Goal: Information Seeking & Learning: Learn about a topic

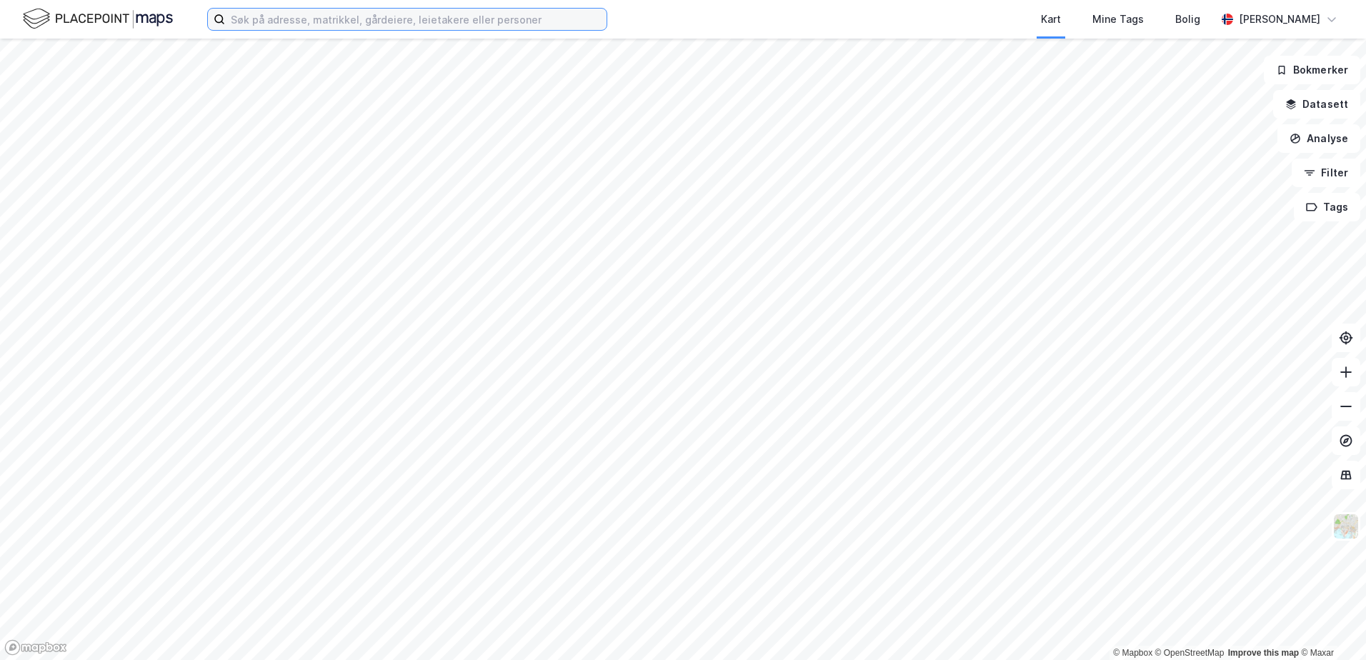
click at [258, 9] on input at bounding box center [415, 19] width 381 height 21
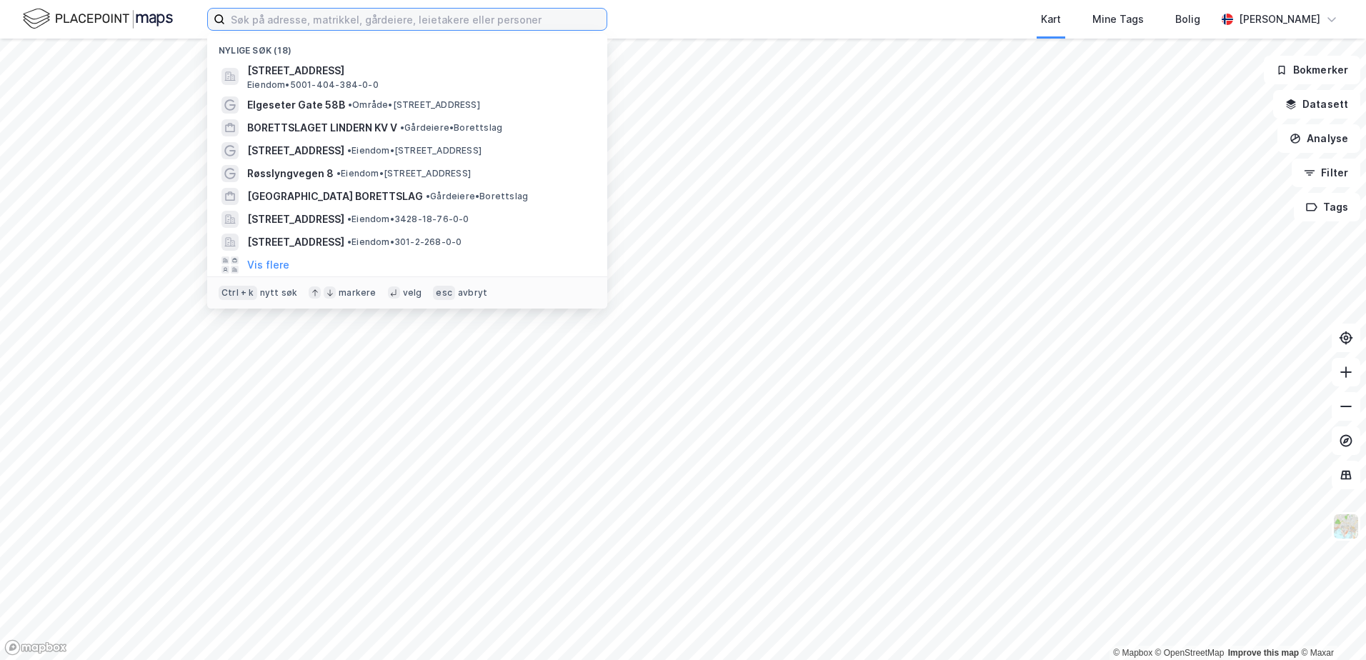
paste input "[STREET_ADDRESS]"
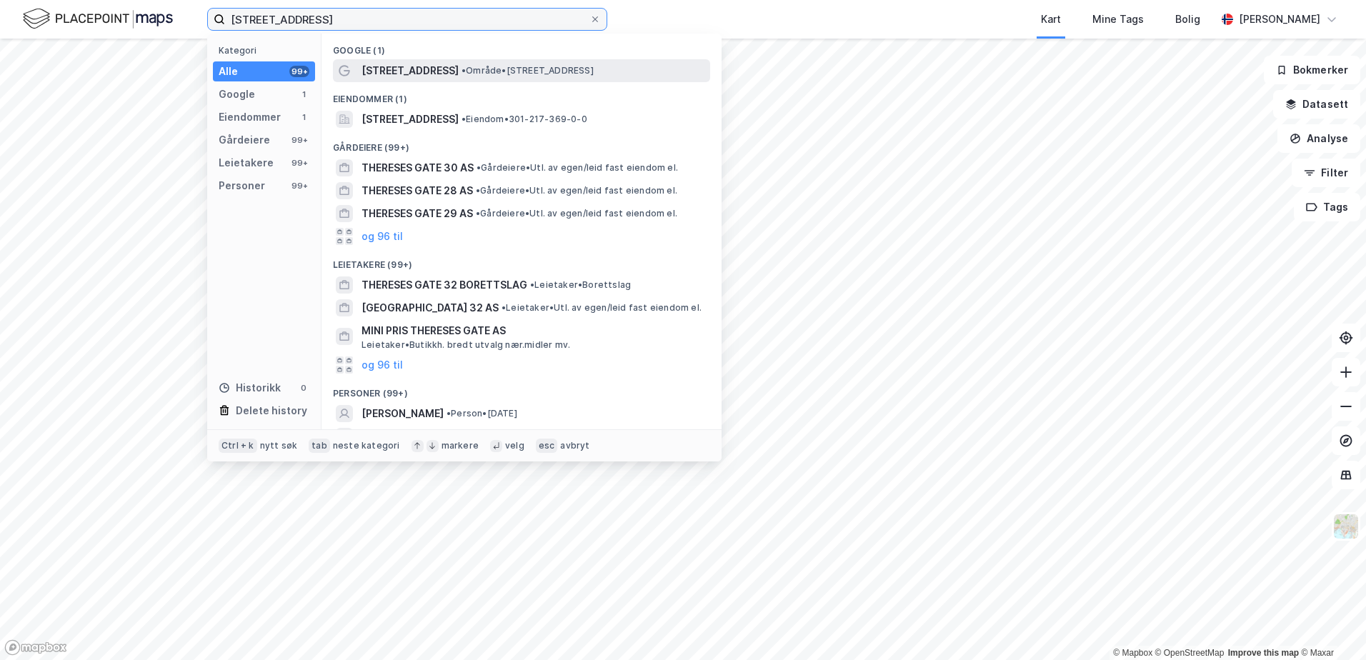
type input "[STREET_ADDRESS]"
click at [386, 69] on span "[STREET_ADDRESS]" at bounding box center [409, 70] width 97 height 17
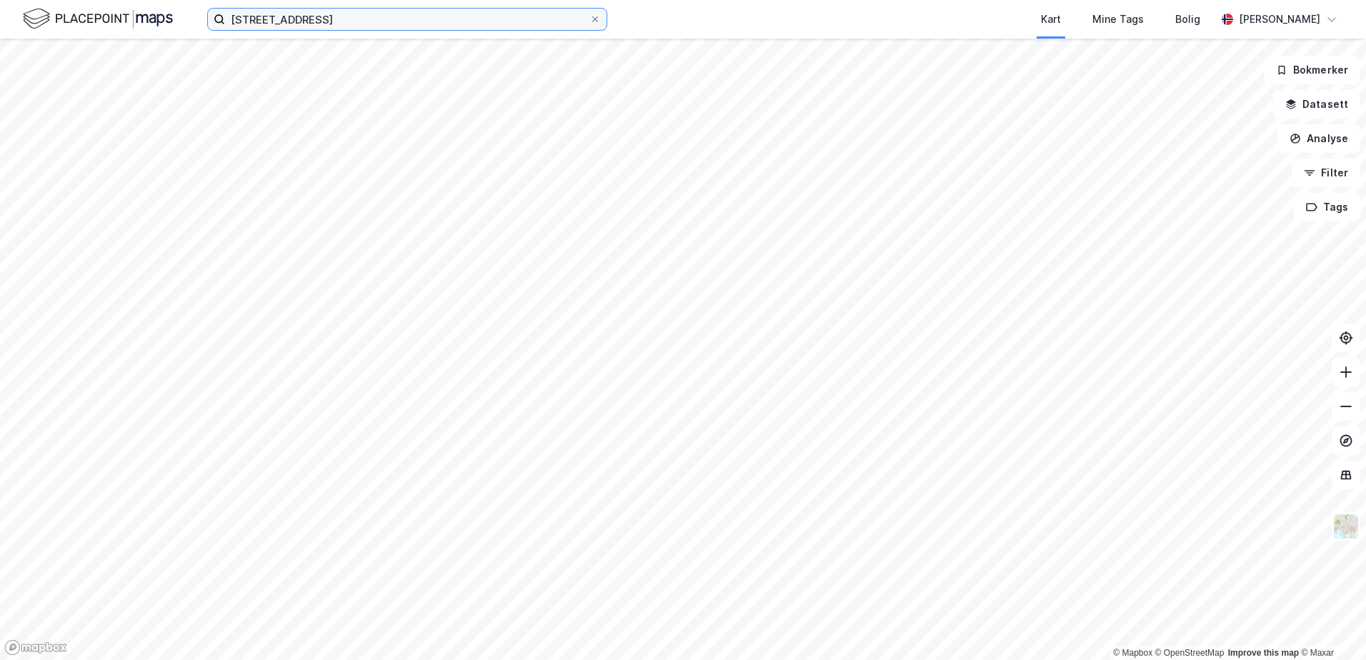
click at [410, 14] on input "[STREET_ADDRESS]" at bounding box center [407, 19] width 364 height 21
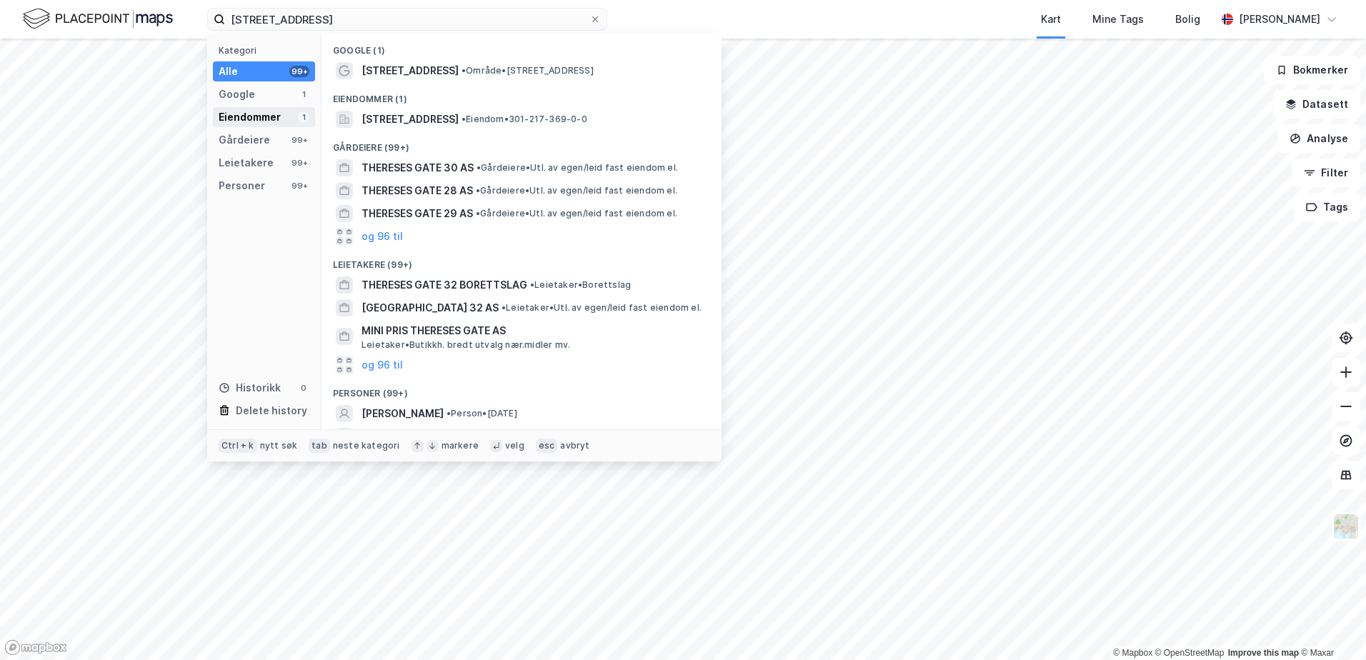
click at [259, 115] on div "Eiendommer" at bounding box center [250, 117] width 62 height 17
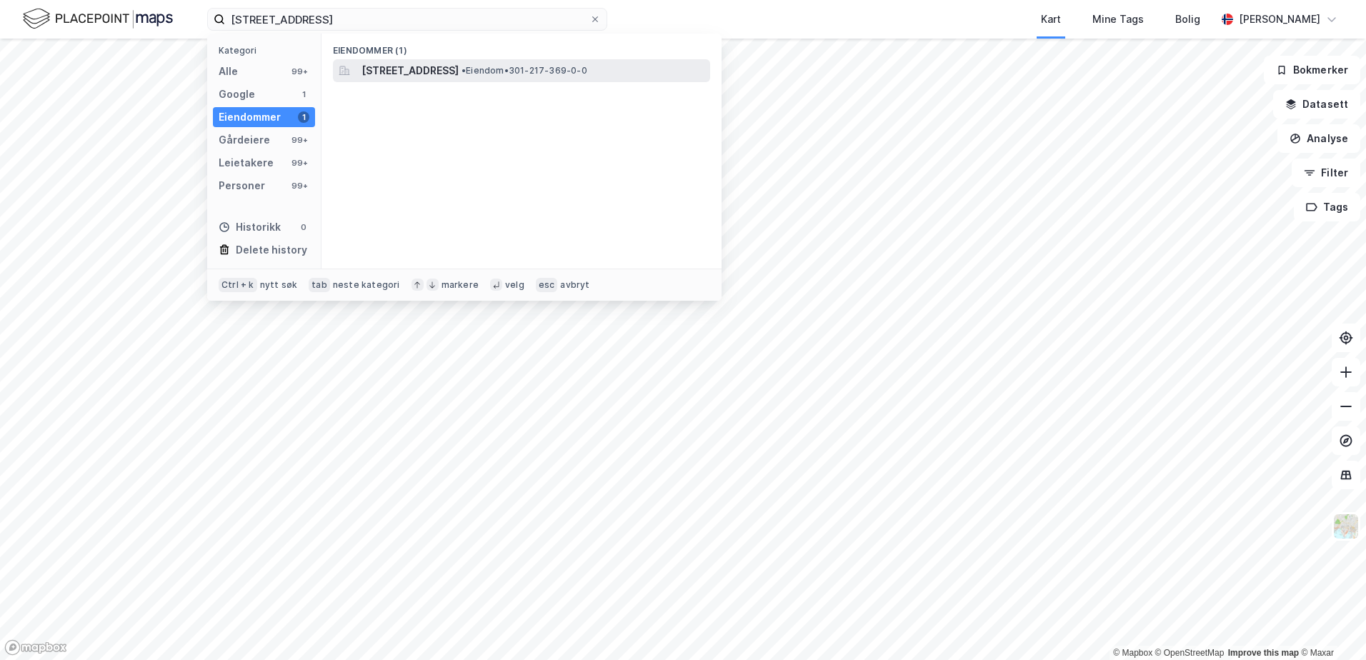
click at [430, 64] on span "[STREET_ADDRESS]" at bounding box center [409, 70] width 97 height 17
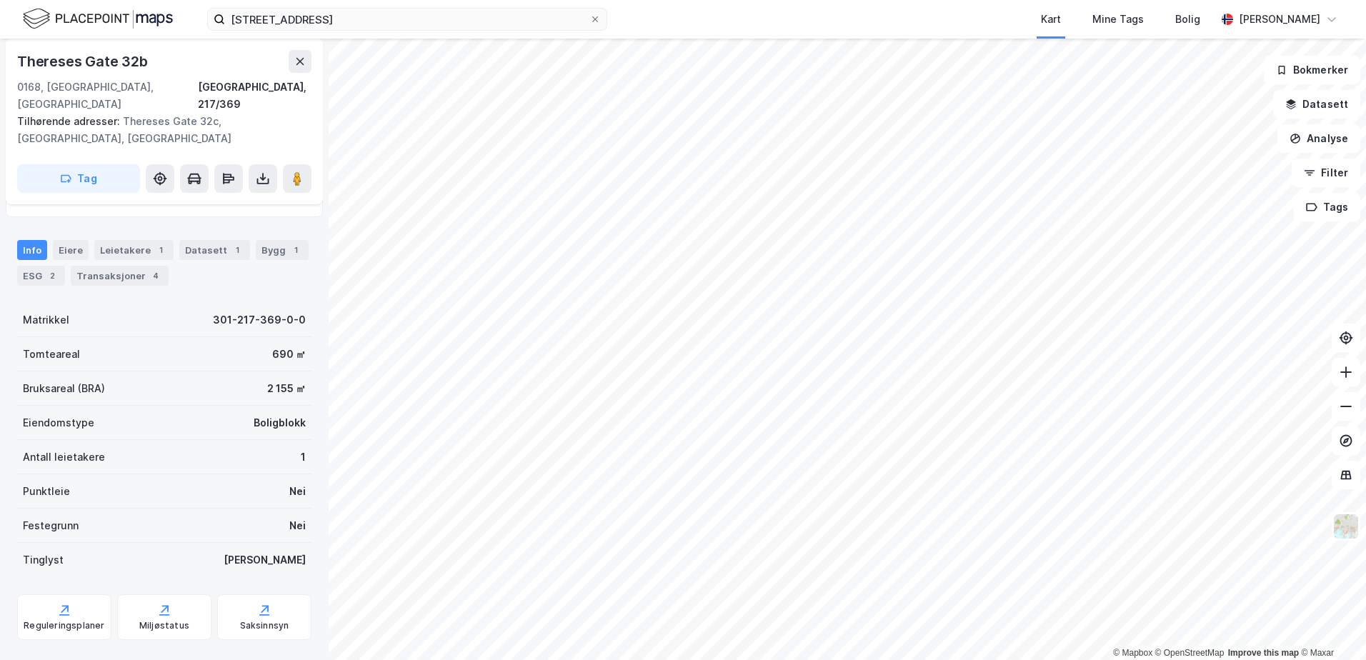
scroll to position [143, 0]
drag, startPoint x: 266, startPoint y: 337, endPoint x: 281, endPoint y: 336, distance: 15.7
click at [281, 345] on div "690 ㎡" at bounding box center [289, 353] width 34 height 17
click at [279, 345] on div "690 ㎡" at bounding box center [289, 353] width 34 height 17
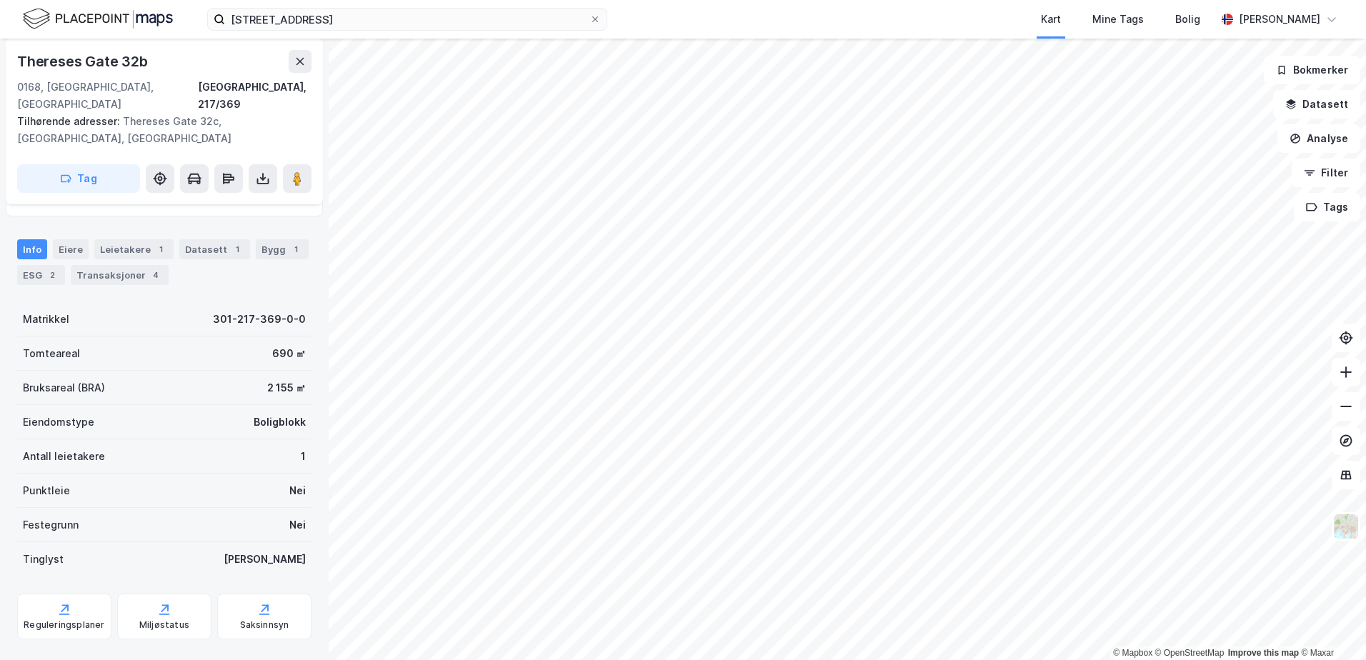
click at [276, 345] on div "690 ㎡" at bounding box center [289, 353] width 34 height 17
copy div "690"
click at [289, 242] on div "1" at bounding box center [296, 249] width 14 height 14
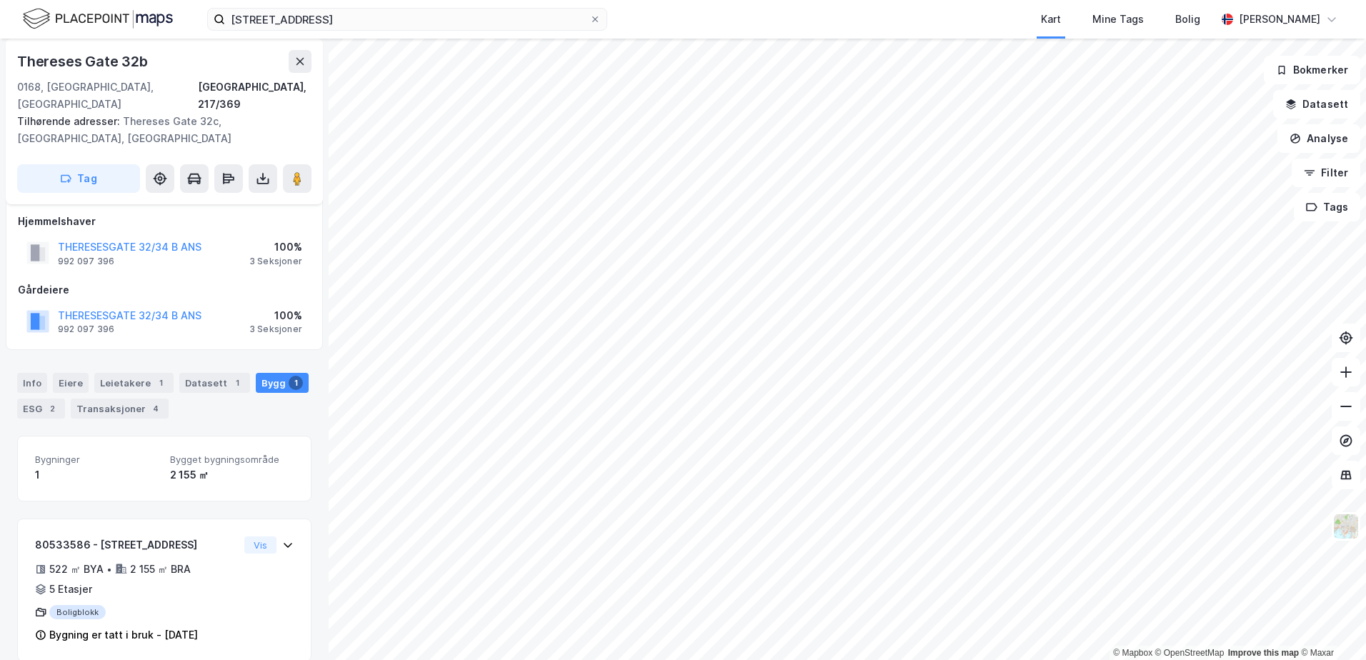
scroll to position [11, 0]
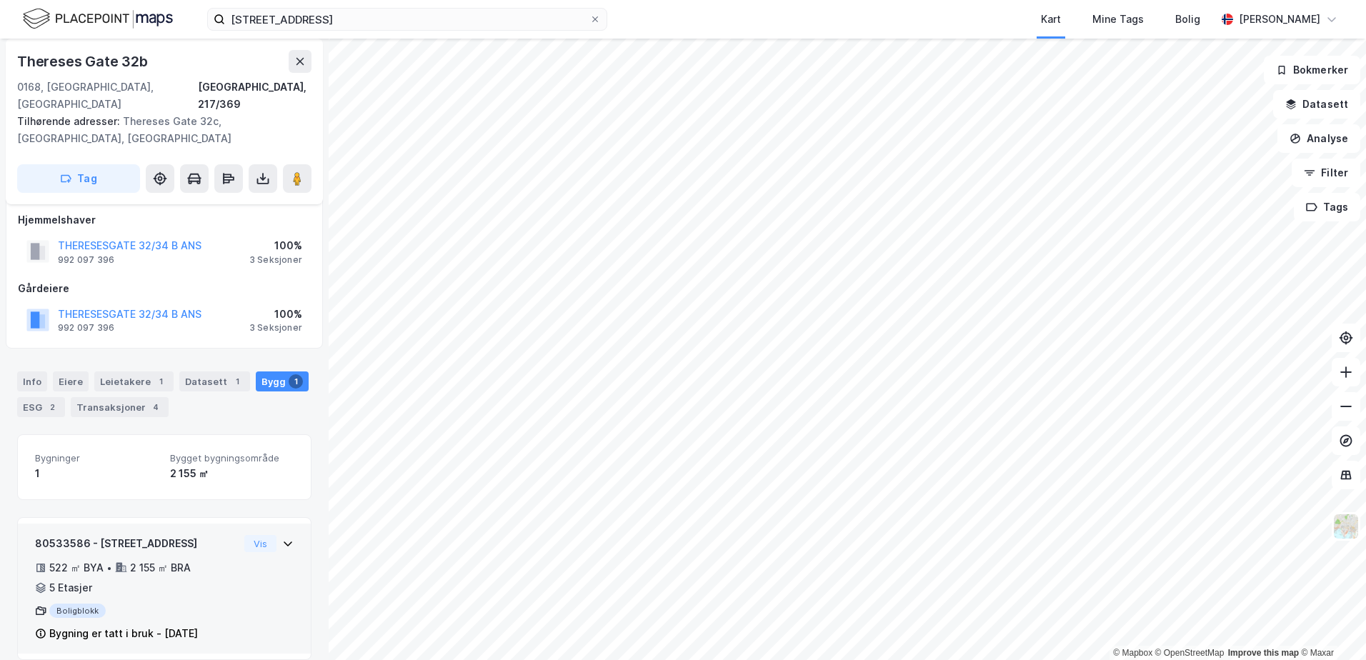
click at [221, 604] on div "Boligblokk" at bounding box center [137, 611] width 204 height 14
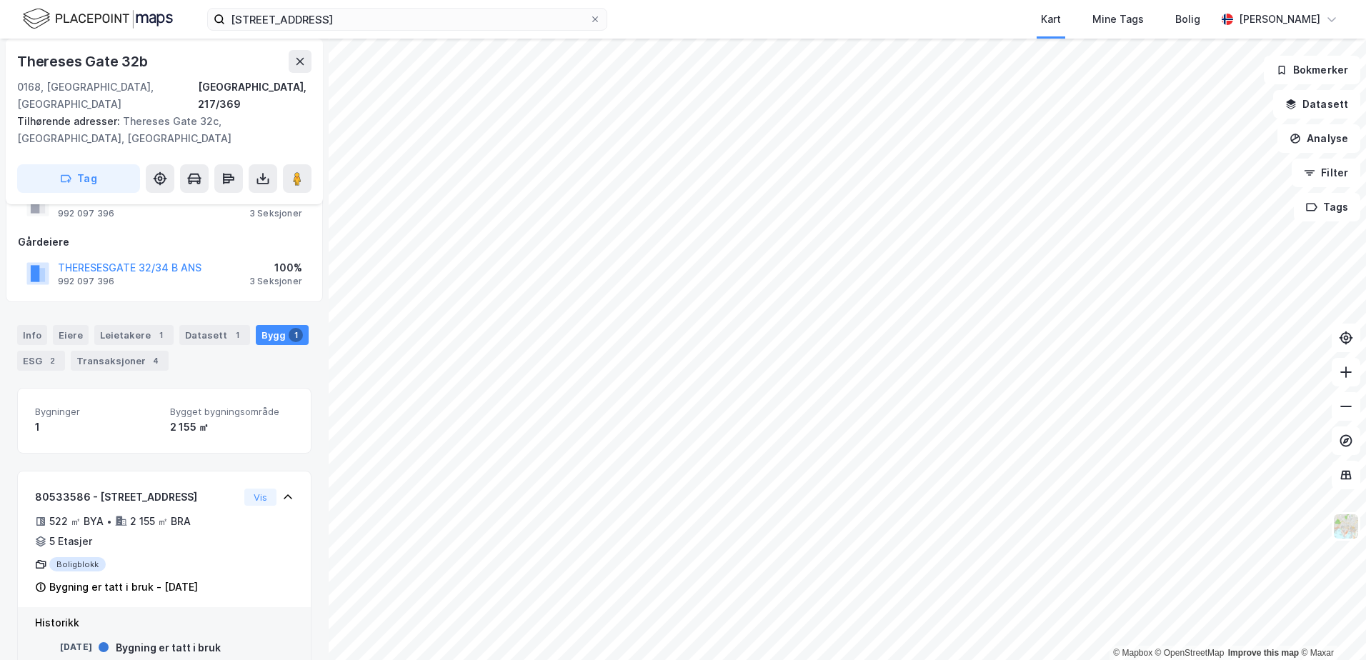
scroll to position [77, 0]
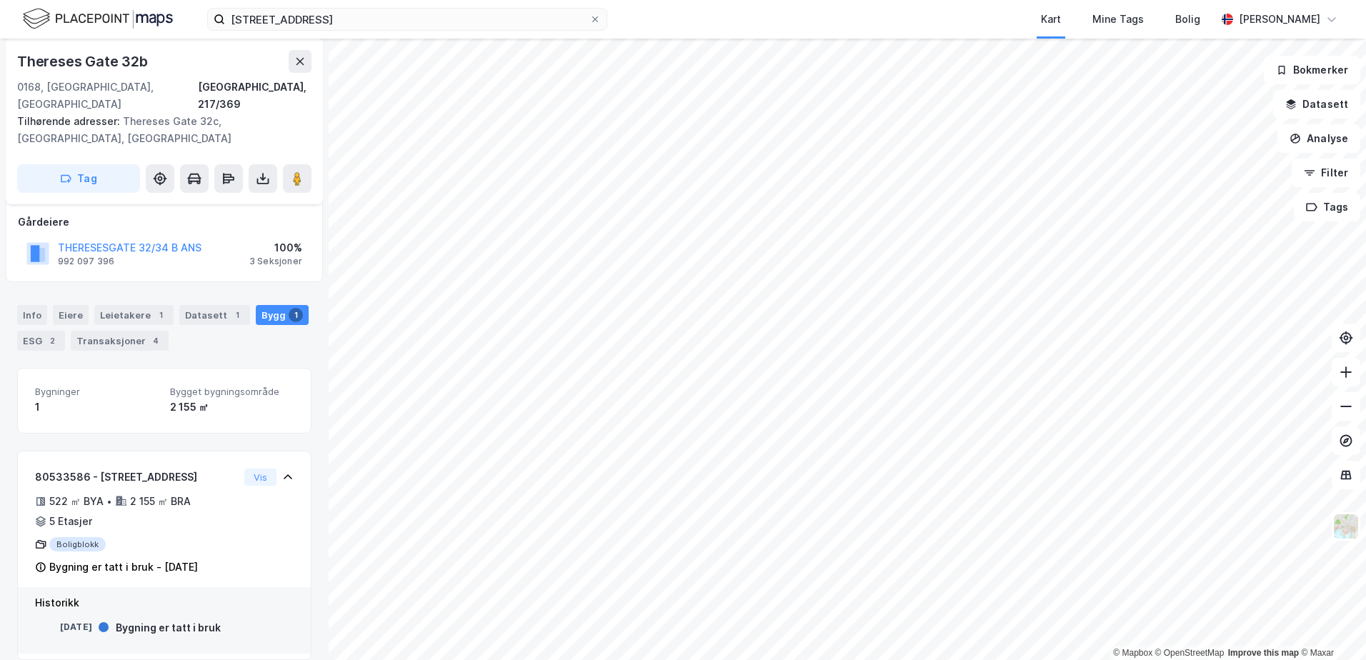
click at [76, 621] on div "[DATE]" at bounding box center [63, 627] width 57 height 13
copy div "1890"
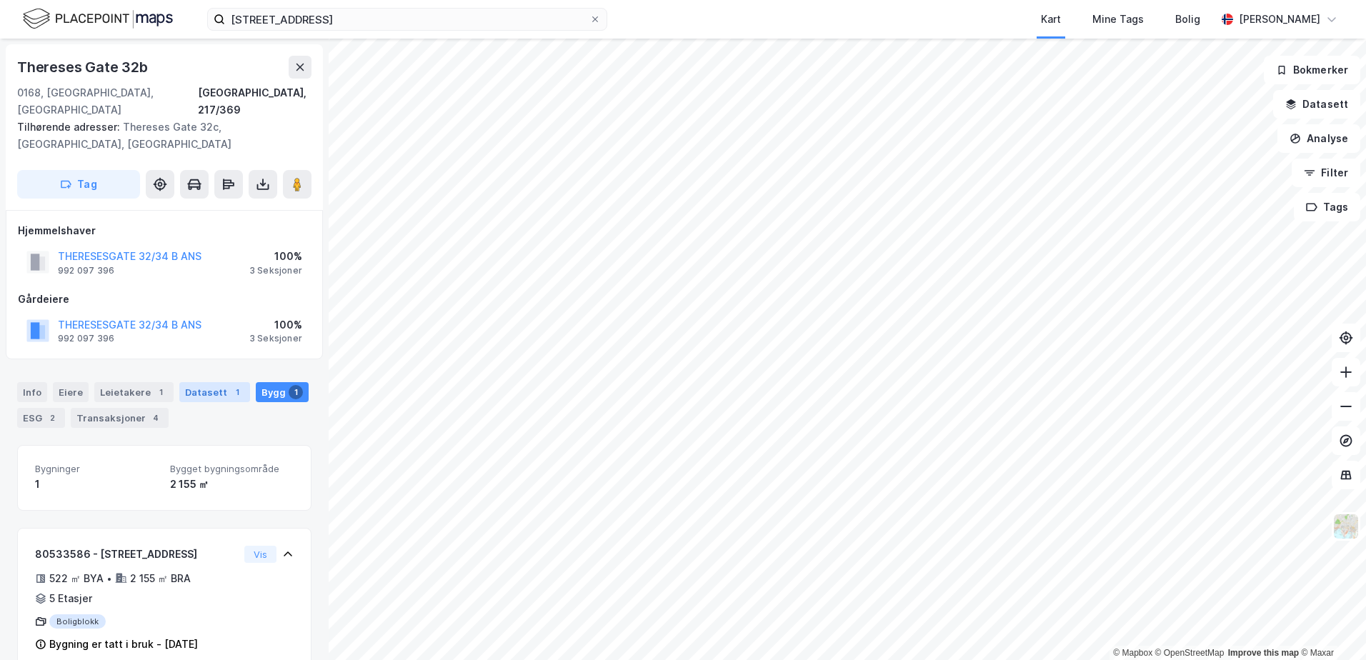
click at [204, 382] on div "Datasett 1" at bounding box center [214, 392] width 71 height 20
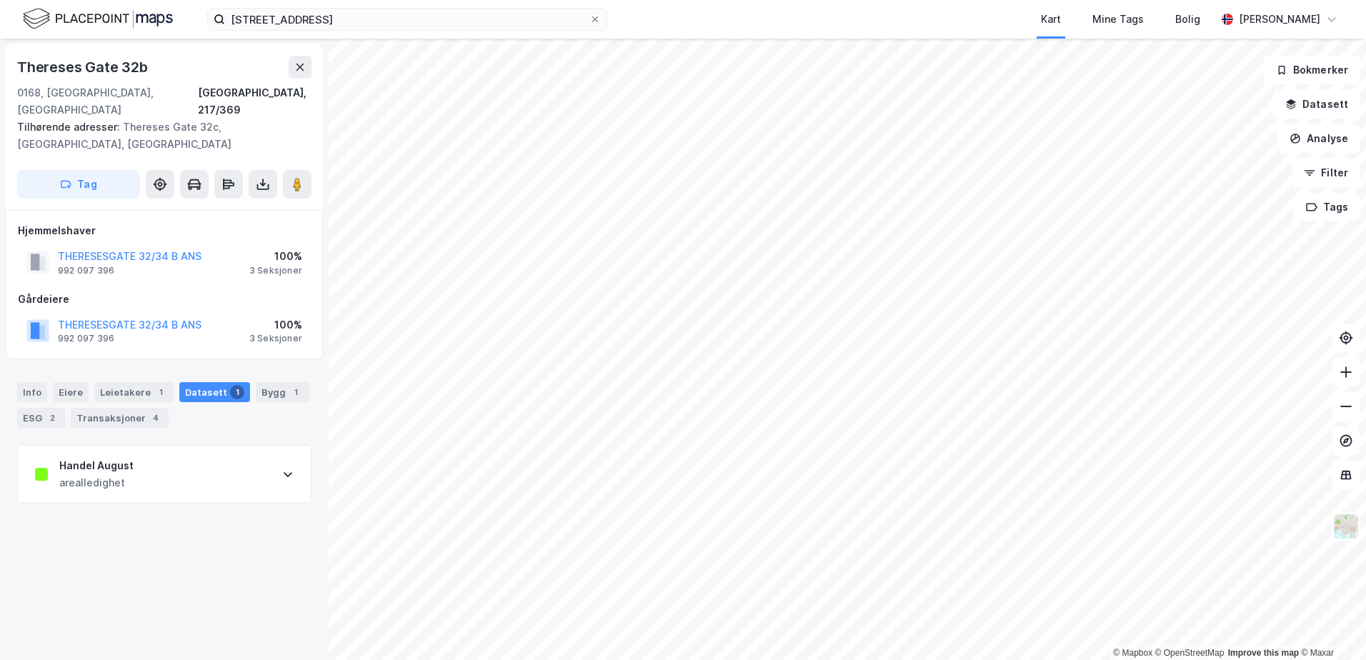
click at [196, 450] on div "Handel August arealledighet" at bounding box center [164, 474] width 293 height 57
click at [29, 408] on div "ESG 2" at bounding box center [41, 418] width 48 height 20
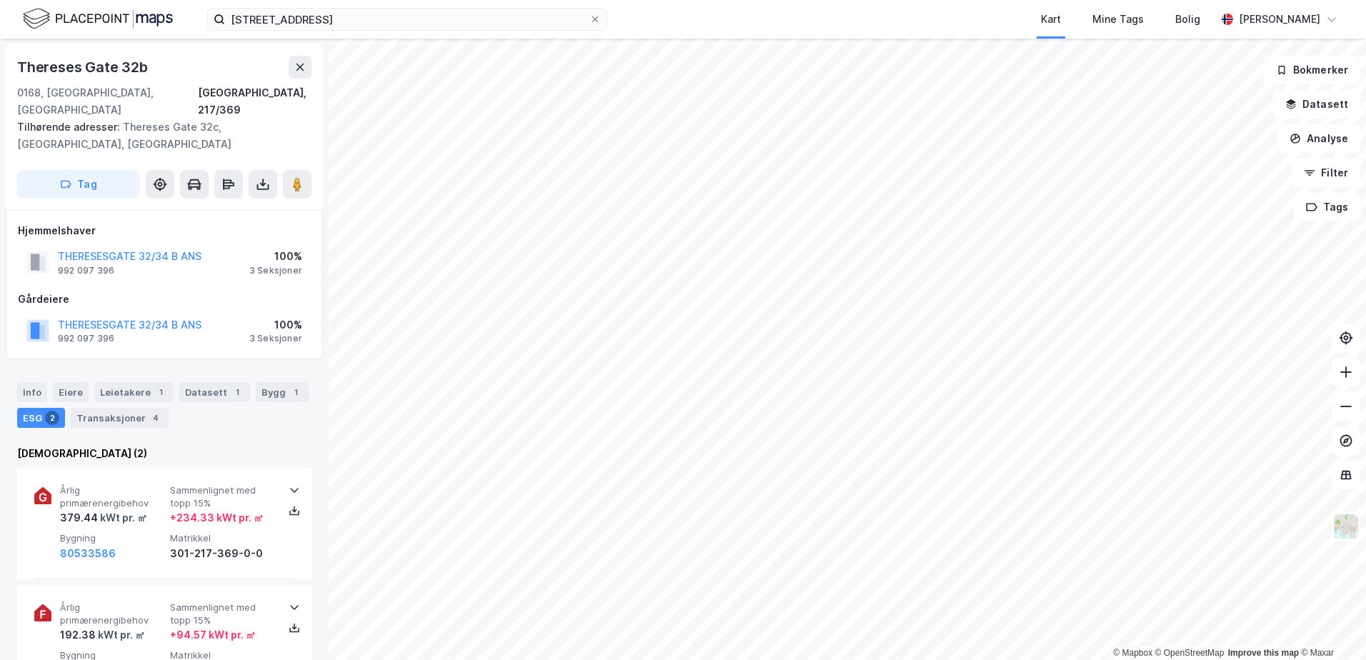
click at [277, 386] on div "Info [PERSON_NAME] 1 Datasett 1 Bygg 1 ESG 2 Transaksjoner 4" at bounding box center [164, 405] width 294 height 46
click at [274, 382] on div "Bygg 1" at bounding box center [282, 392] width 53 height 20
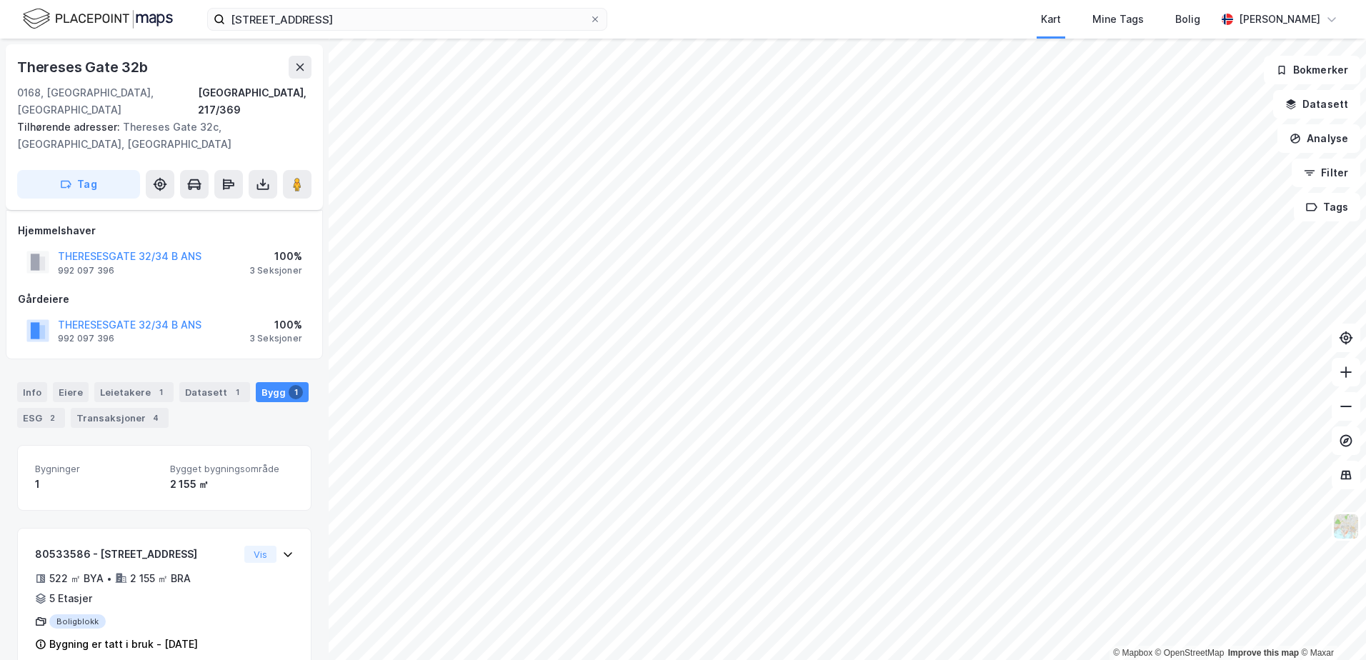
scroll to position [11, 0]
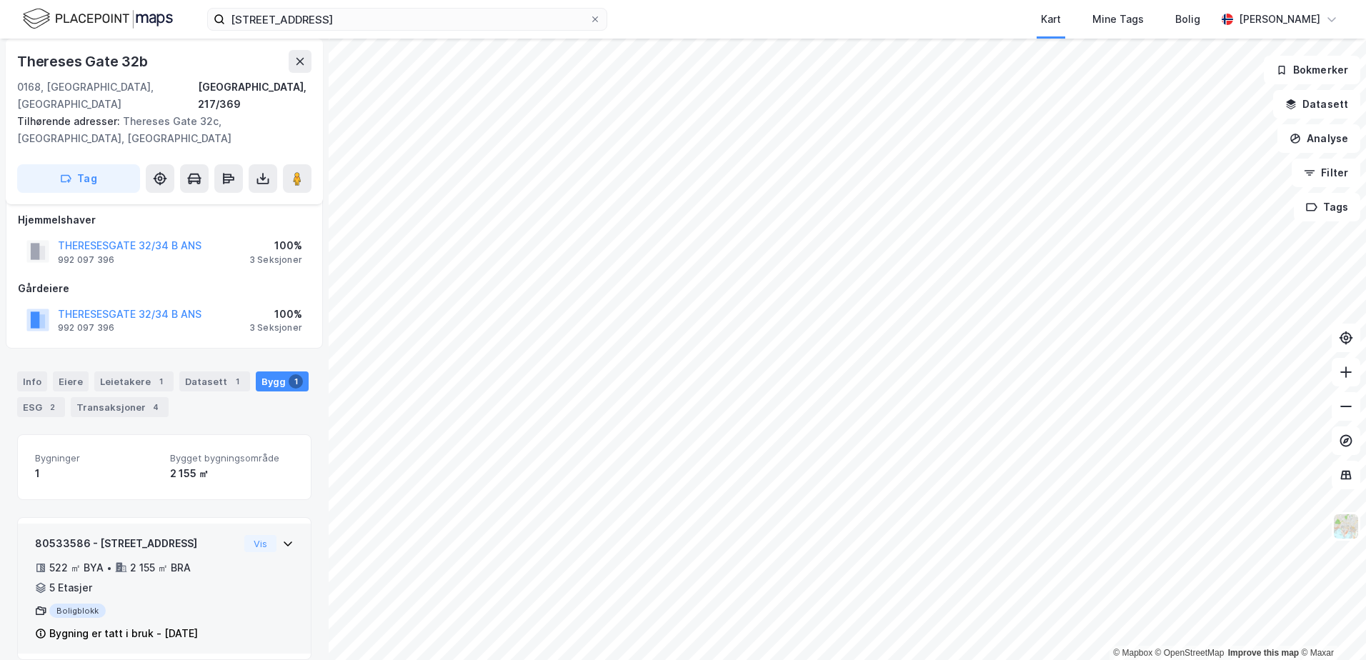
click at [115, 571] on div "522 ㎡ BYA • 2 155 ㎡ BRA • 5 Etasjer" at bounding box center [137, 577] width 204 height 37
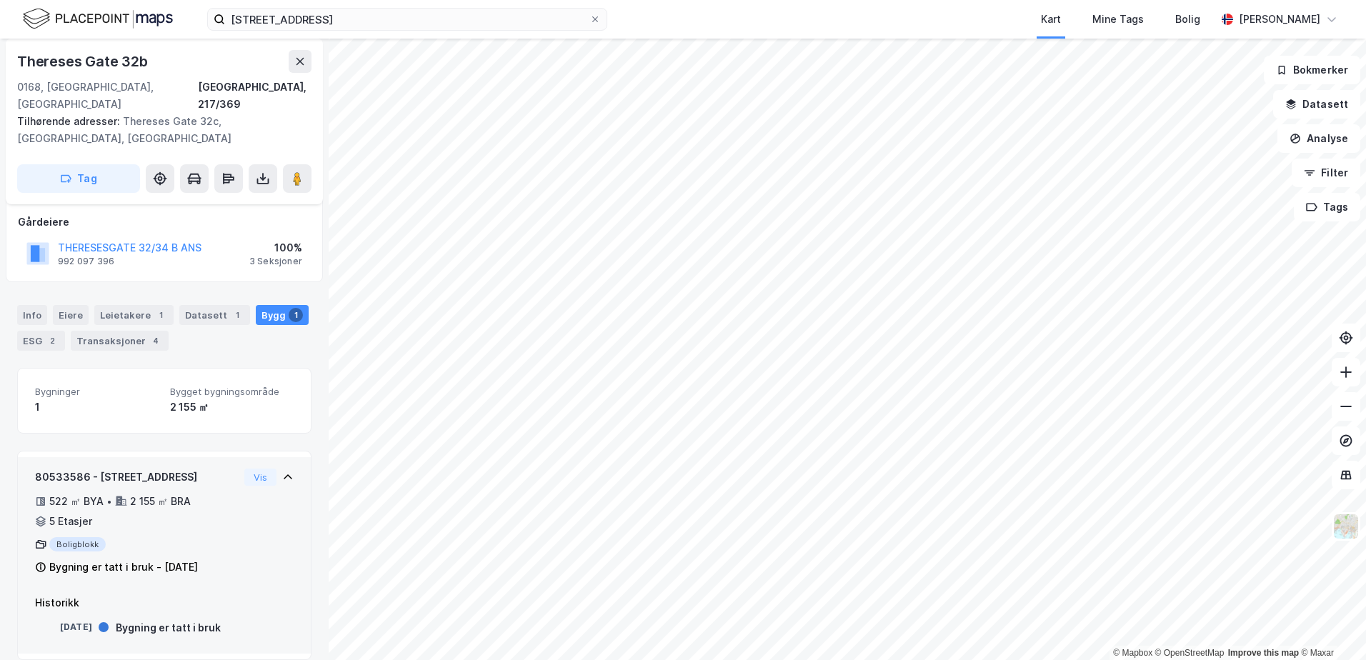
scroll to position [0, 0]
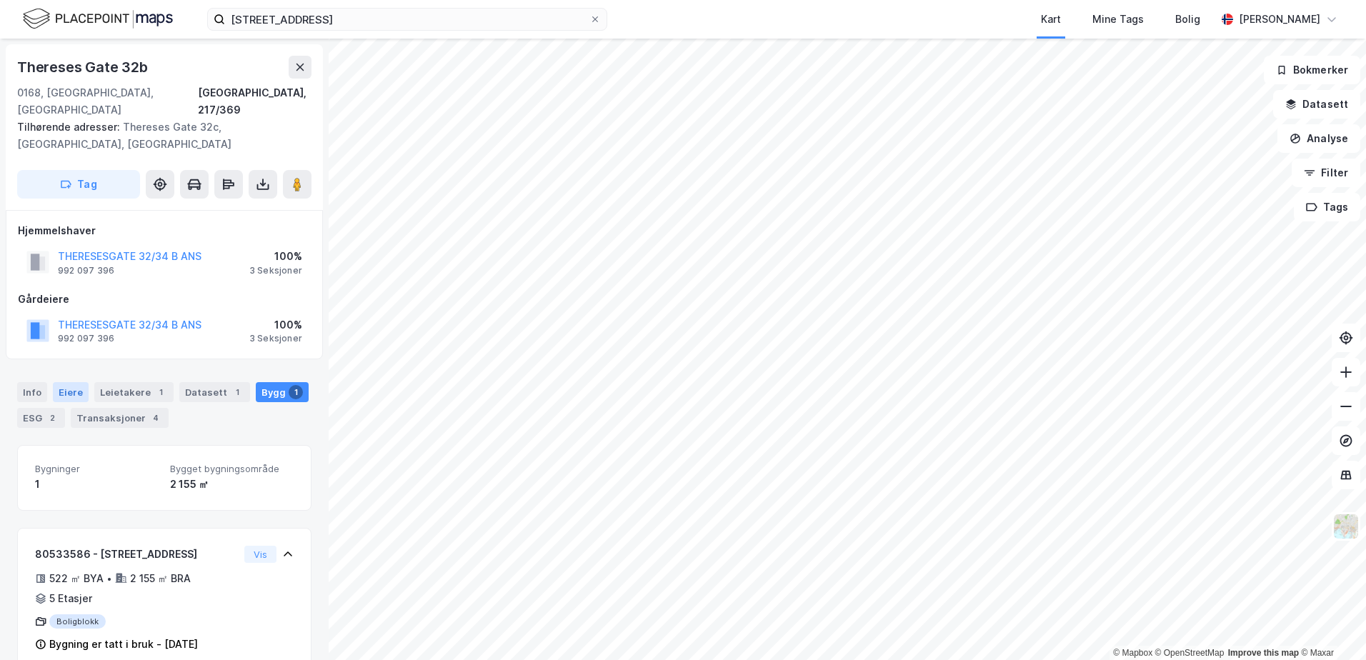
click at [63, 382] on div "Eiere" at bounding box center [71, 392] width 36 height 20
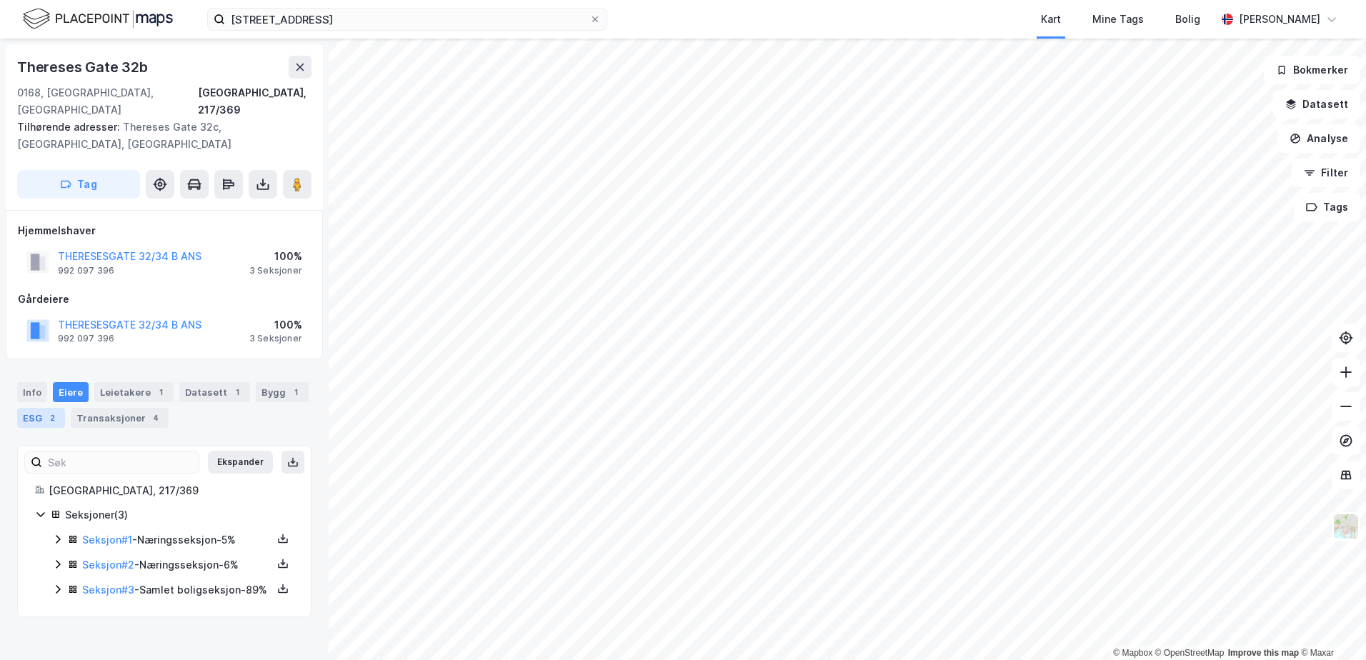
click at [21, 408] on div "ESG 2" at bounding box center [41, 418] width 48 height 20
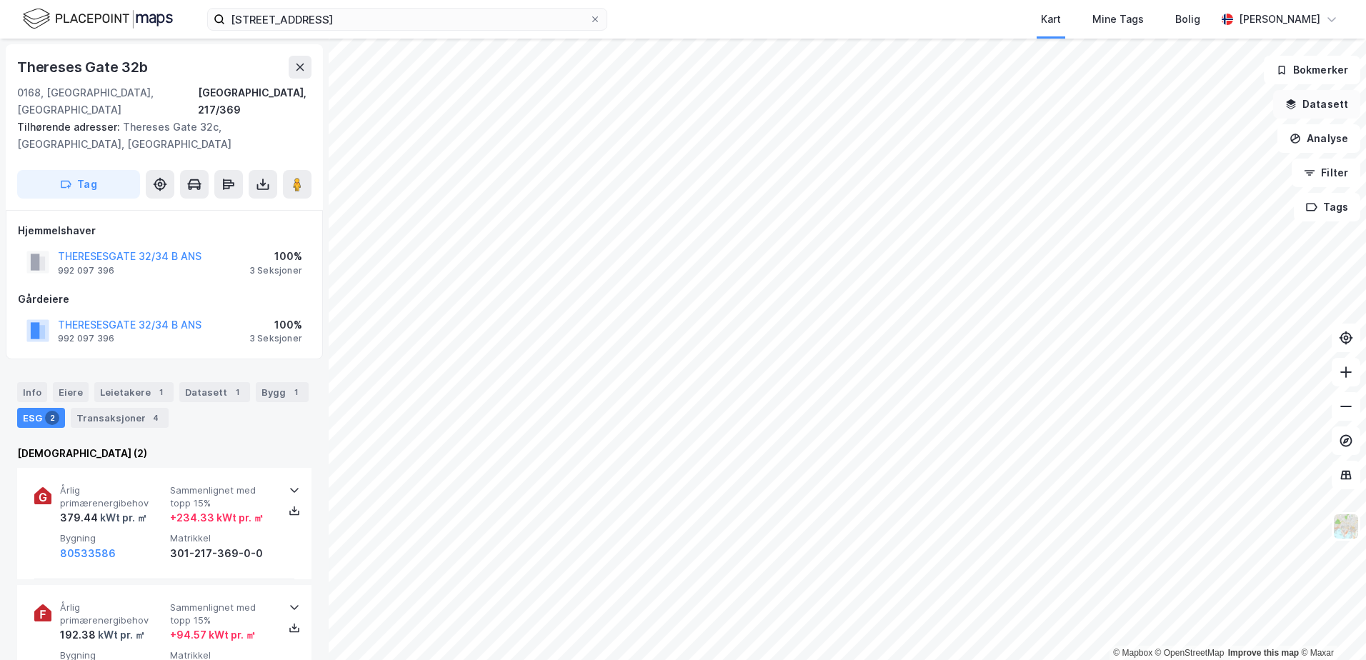
click at [1325, 101] on button "Datasett" at bounding box center [1316, 104] width 87 height 29
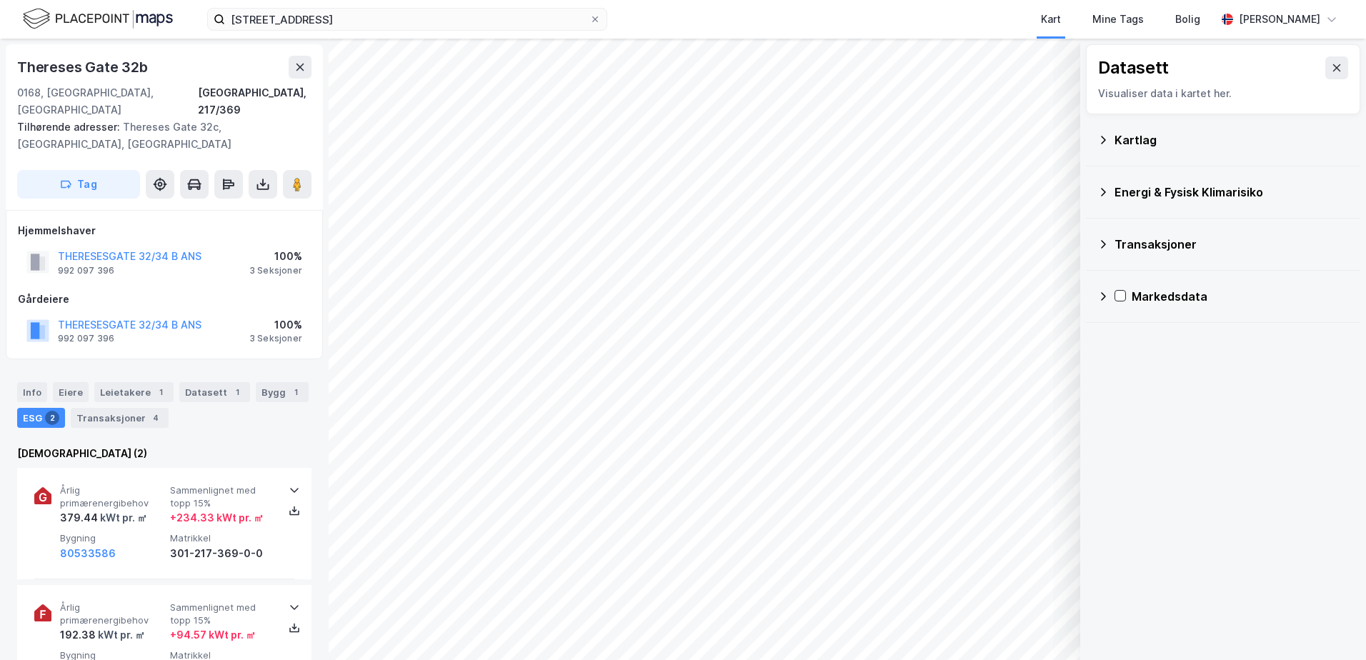
click at [1198, 192] on div "Energi & Fysisk Klimarisiko" at bounding box center [1231, 192] width 234 height 17
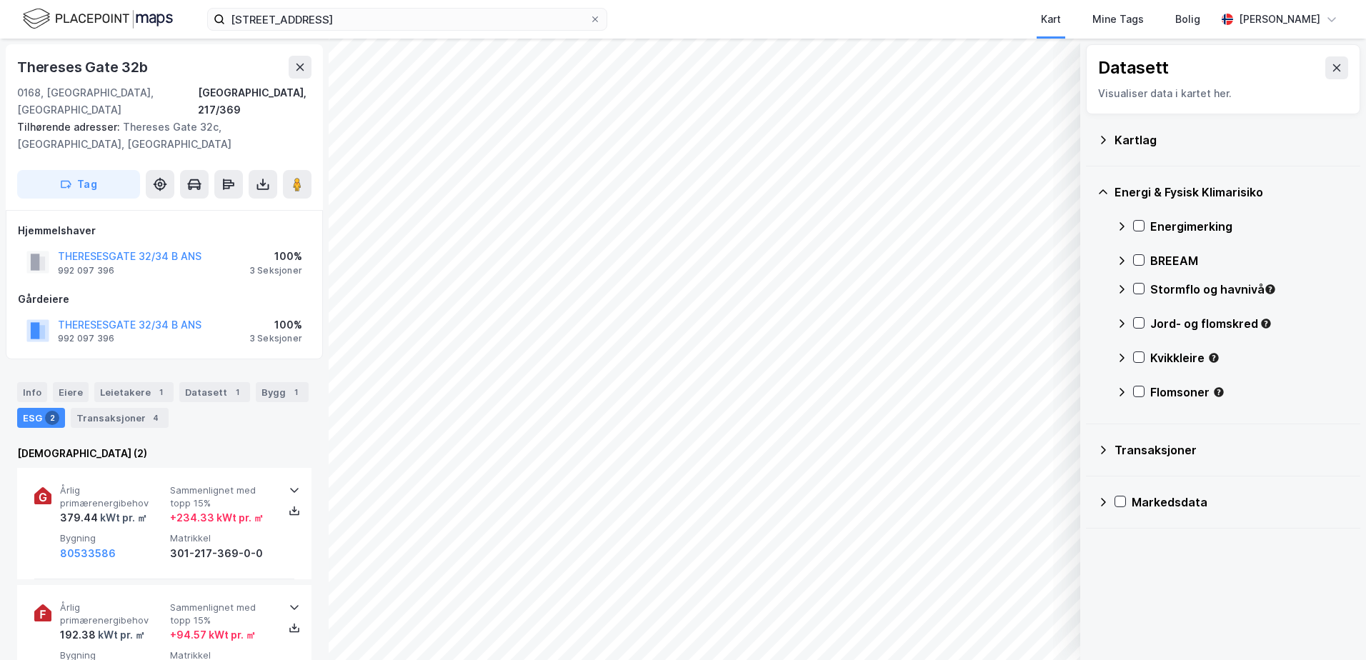
click at [1195, 224] on div "Energimerking" at bounding box center [1249, 226] width 199 height 17
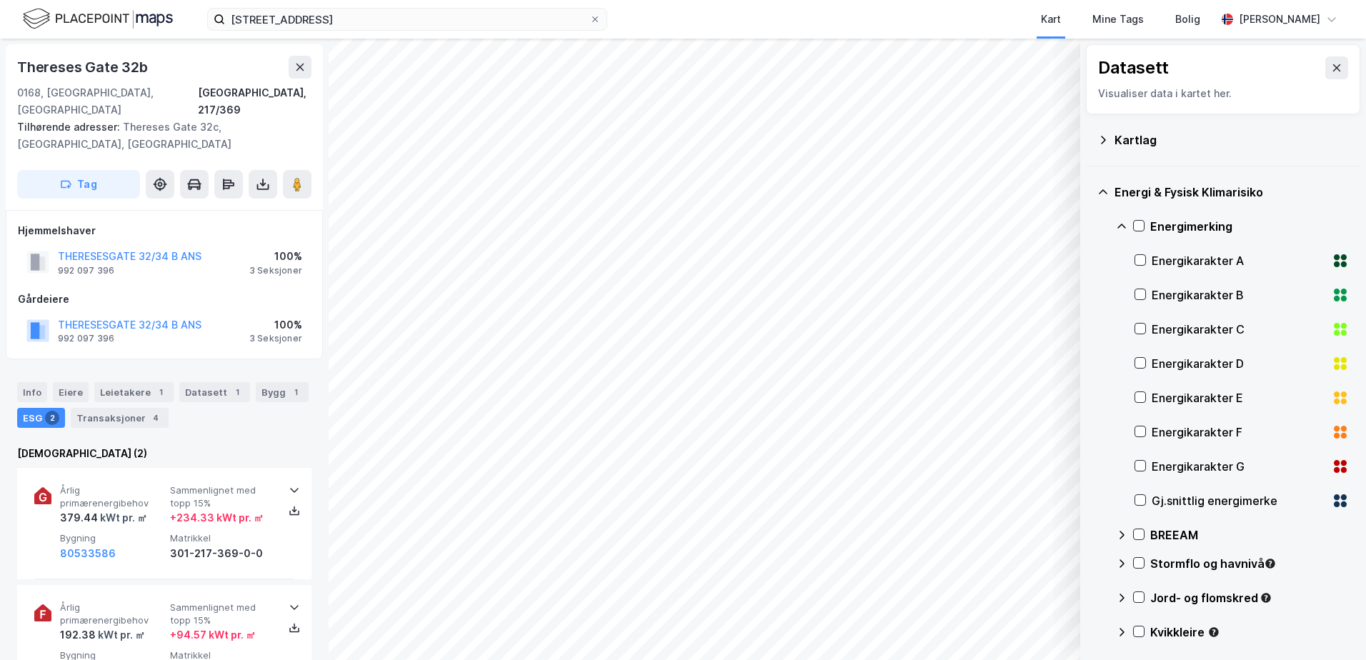
click at [1125, 226] on icon at bounding box center [1121, 226] width 11 height 11
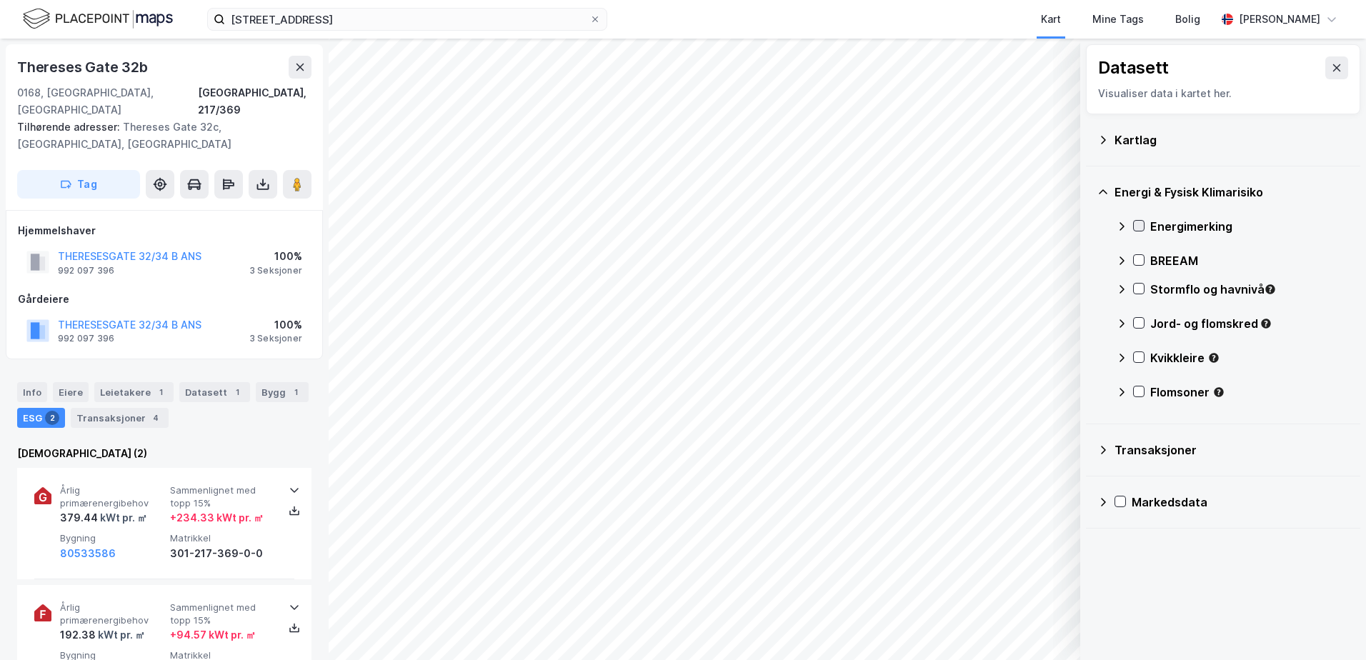
click at [1139, 224] on icon at bounding box center [1139, 226] width 10 height 10
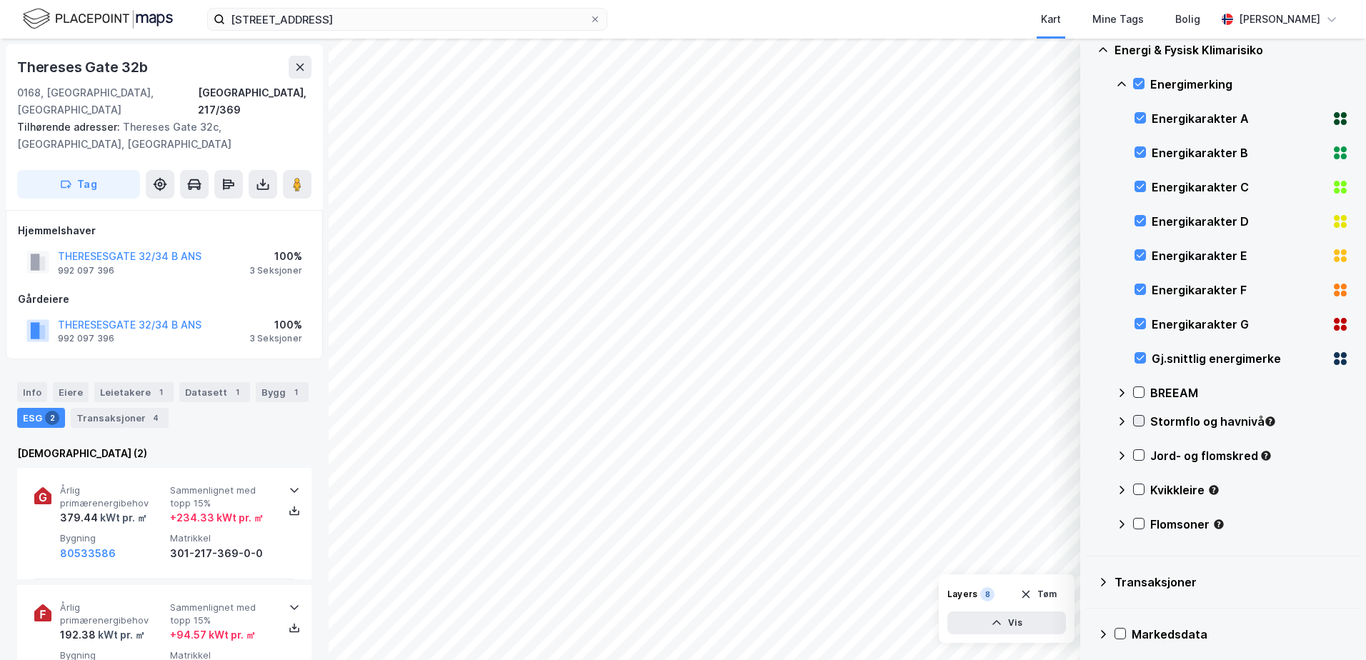
scroll to position [143, 0]
click at [1137, 524] on icon at bounding box center [1139, 523] width 10 height 10
click at [1135, 489] on icon at bounding box center [1139, 489] width 10 height 10
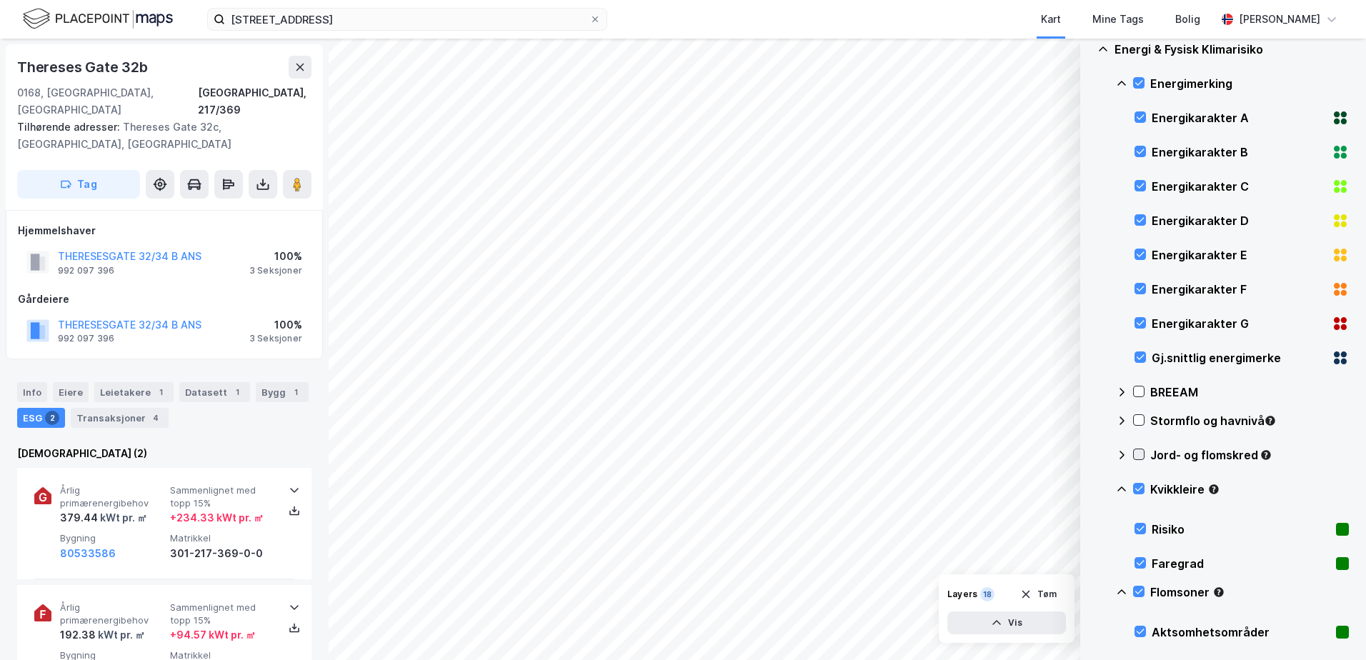
click at [1134, 450] on icon at bounding box center [1139, 454] width 10 height 10
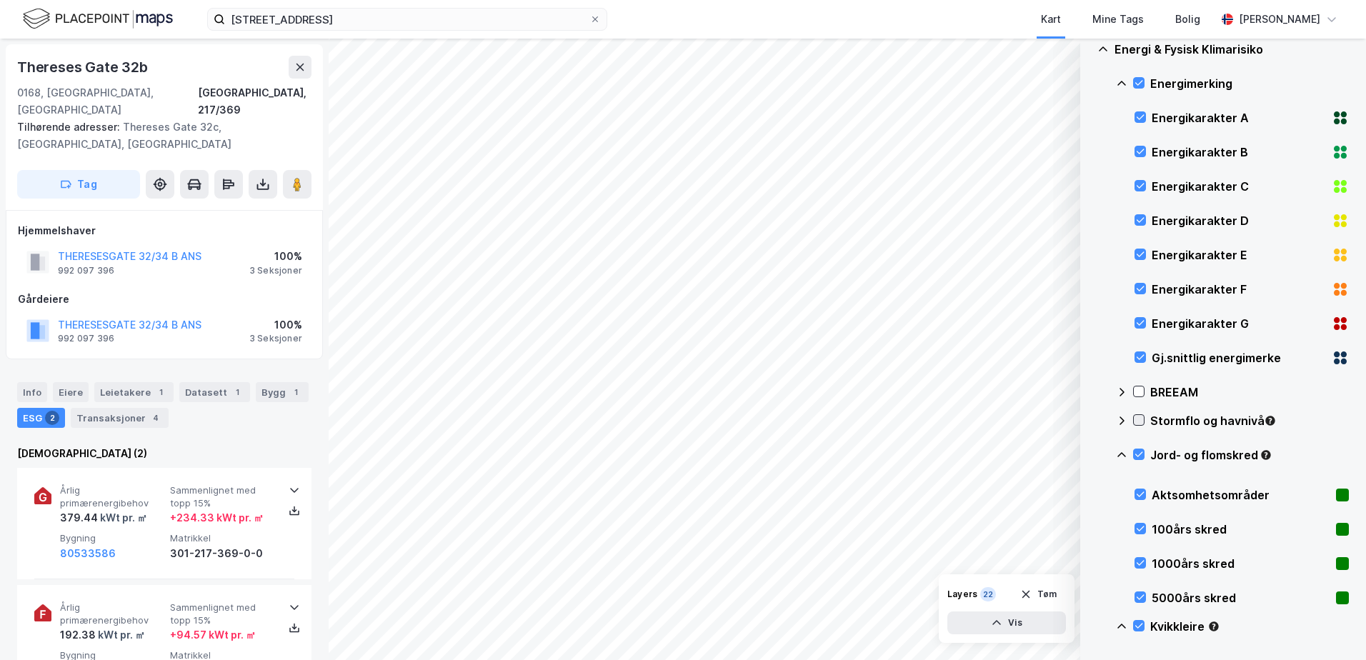
click at [1137, 422] on icon at bounding box center [1139, 420] width 8 height 5
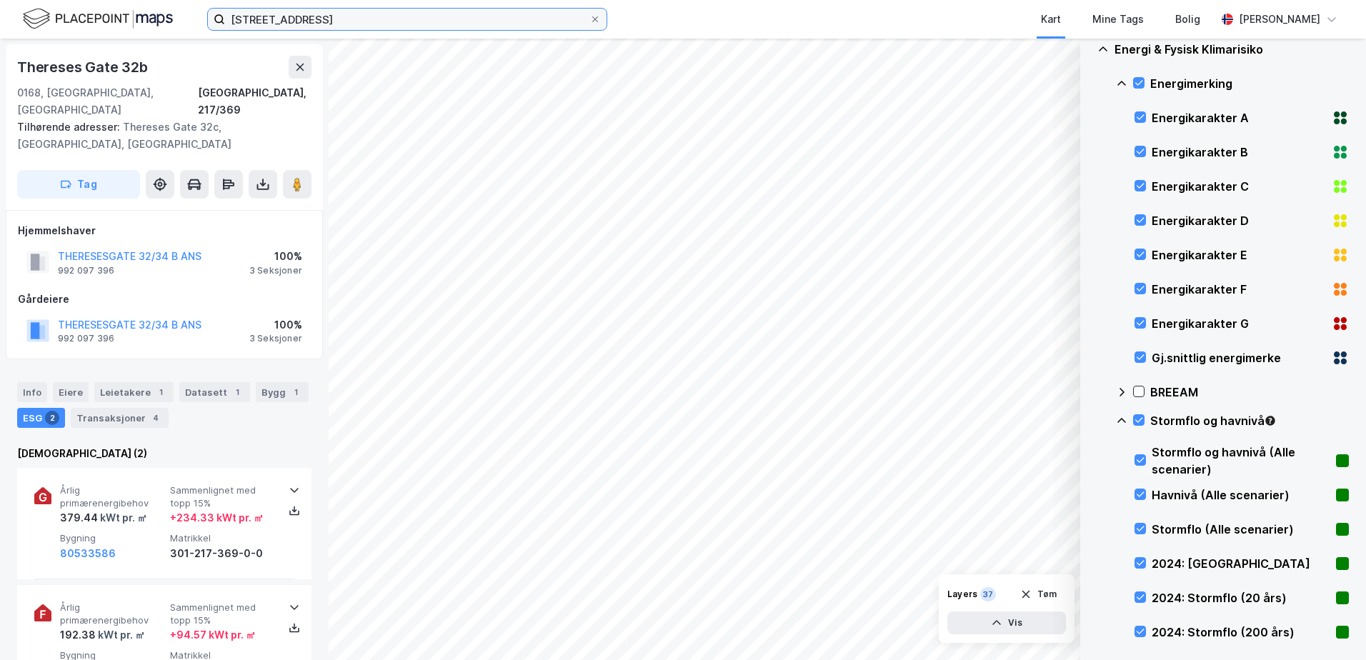
click at [366, 19] on input "[STREET_ADDRESS]" at bounding box center [407, 19] width 364 height 21
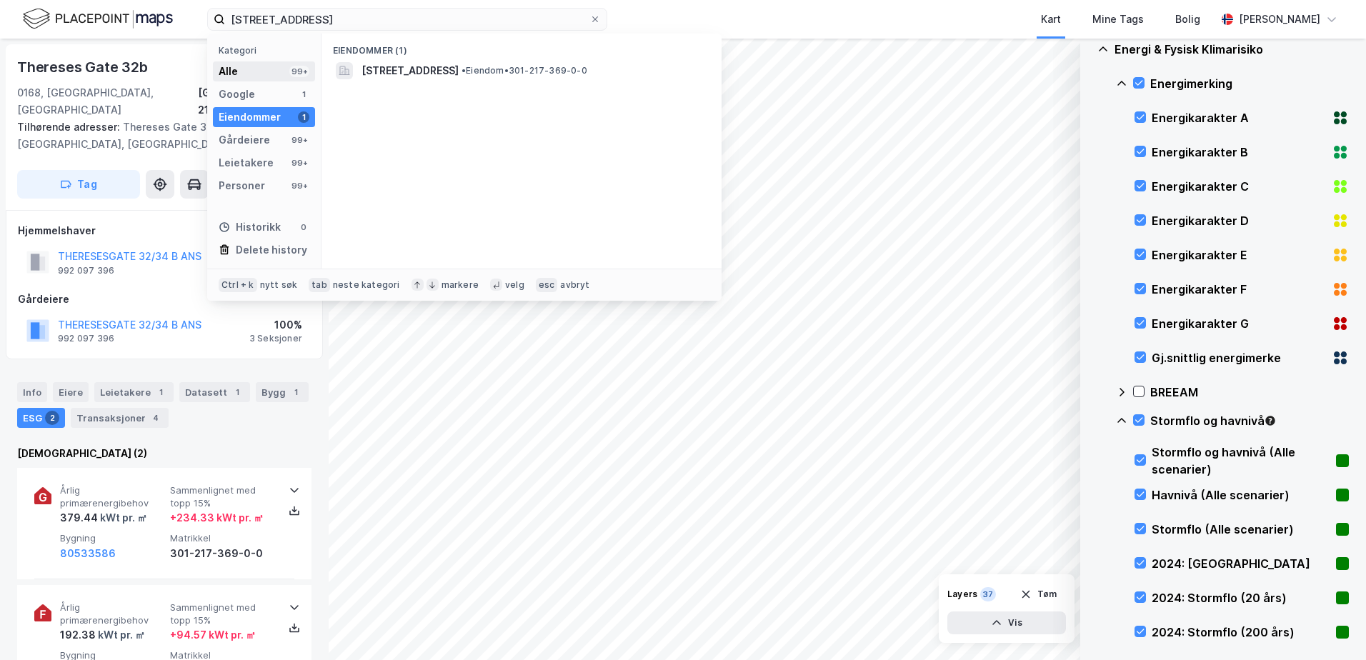
click at [269, 74] on div "Alle 99+" at bounding box center [264, 71] width 102 height 20
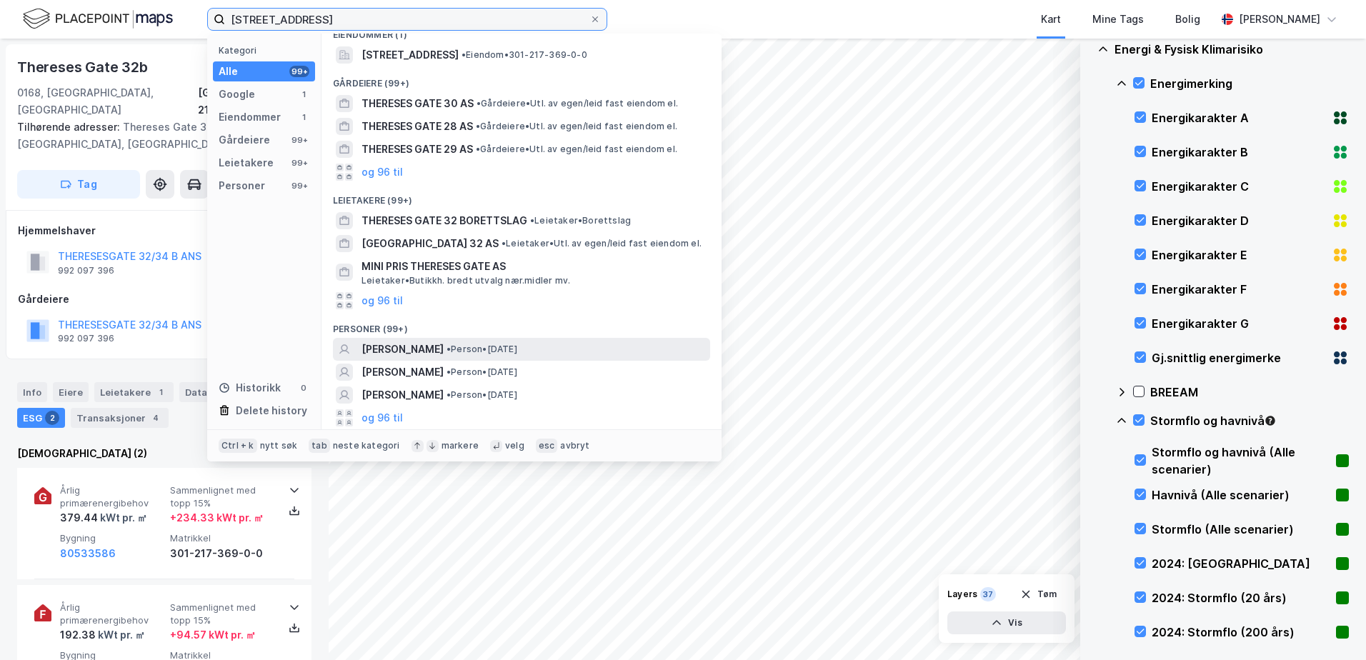
scroll to position [0, 0]
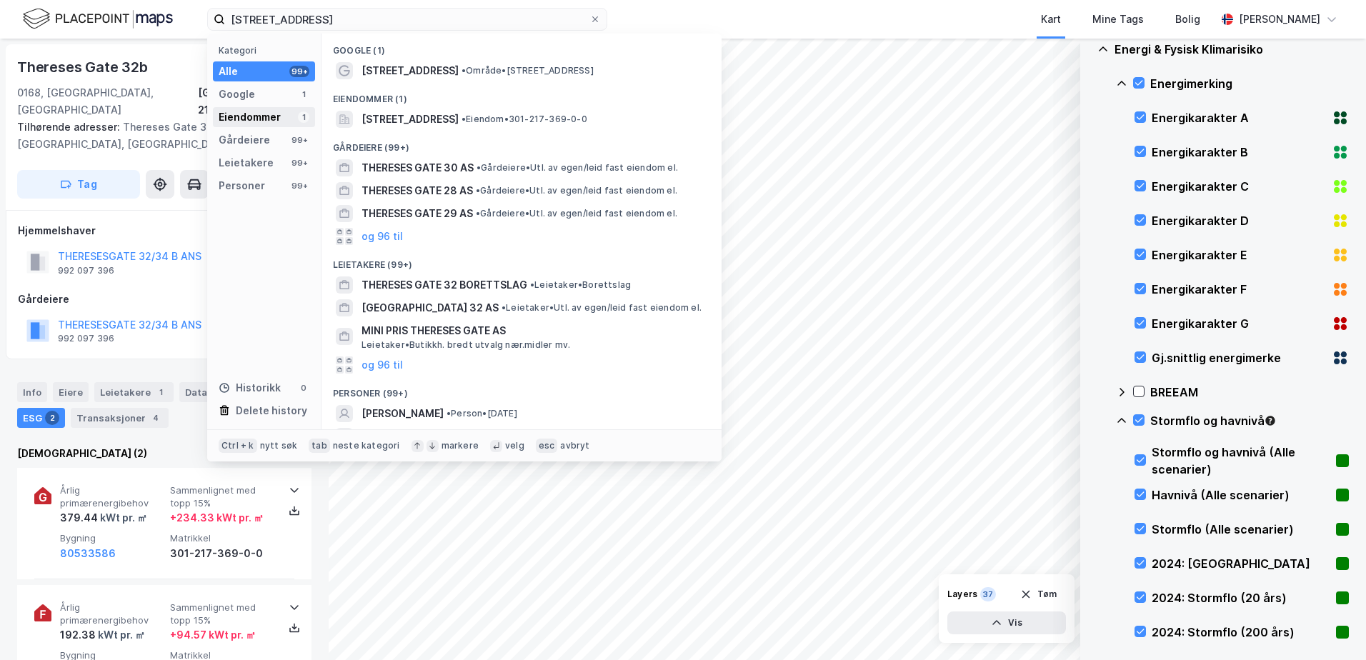
click at [260, 122] on div "Eiendommer" at bounding box center [250, 117] width 62 height 17
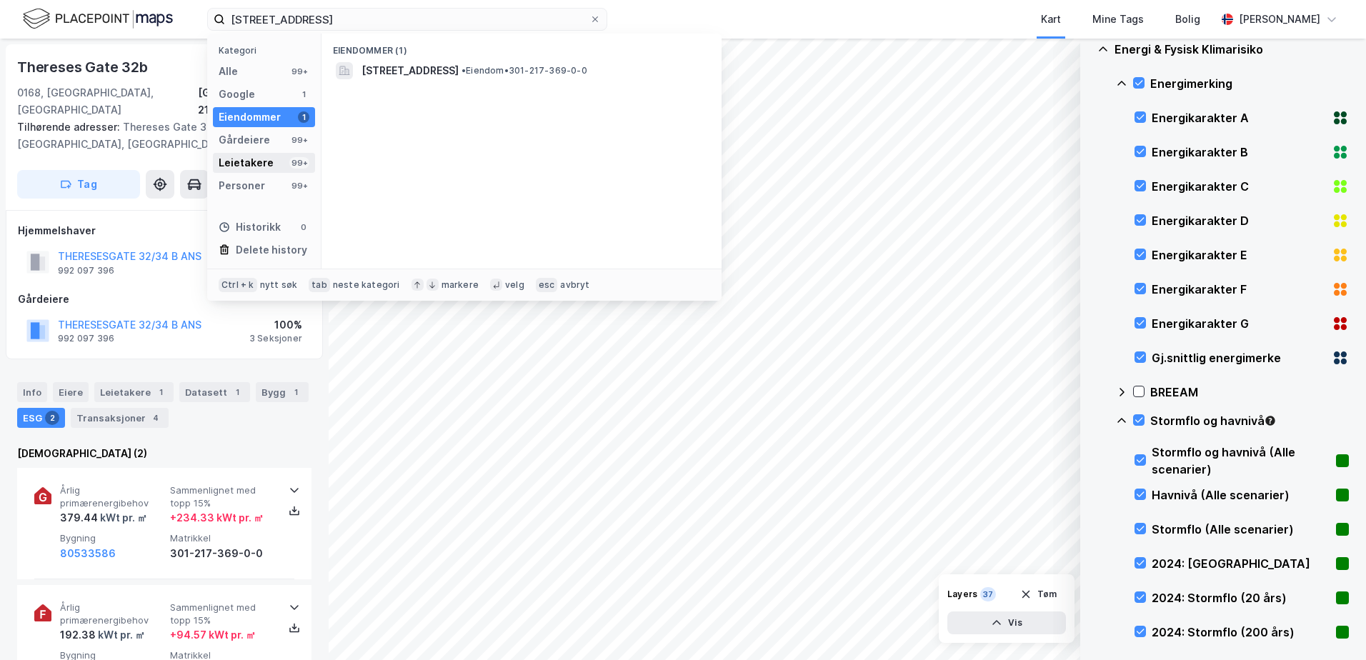
click at [265, 167] on div "Leietakere" at bounding box center [246, 162] width 55 height 17
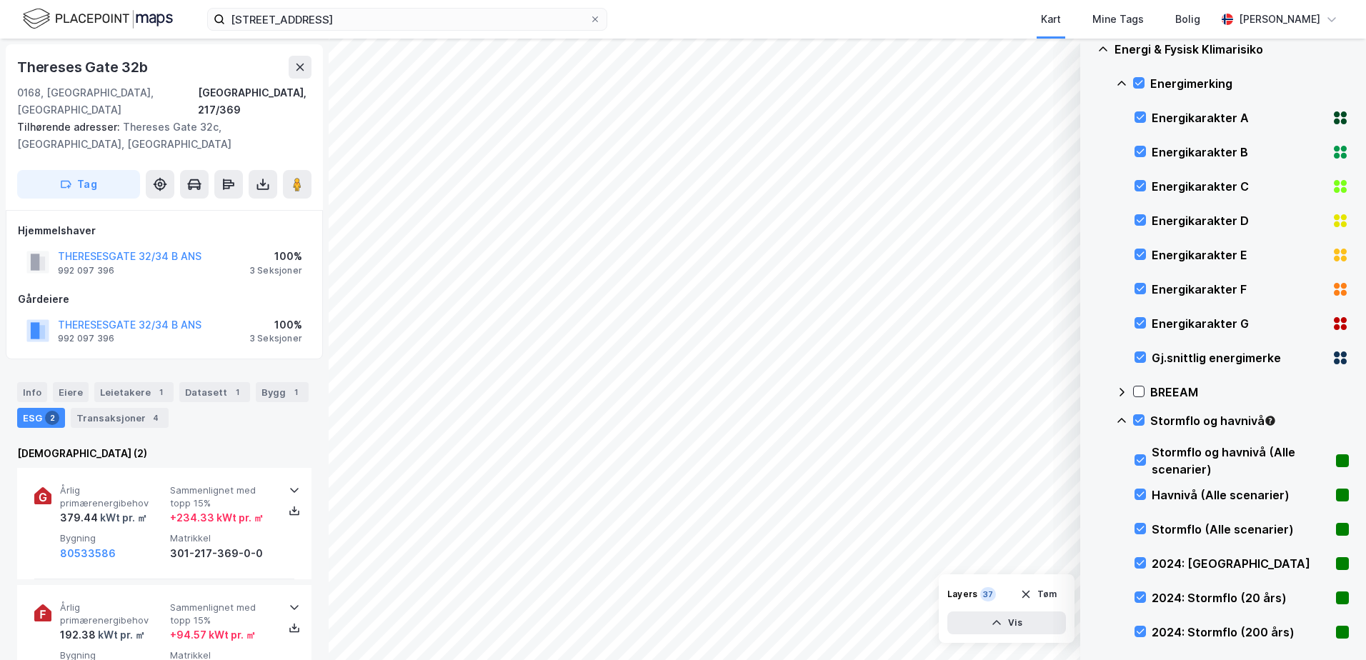
click at [129, 271] on div "Hjemmelshaver THERESESGATE 32/34 B ANS 992 097 396 100% 3 Seksjoner Gårdeiere T…" at bounding box center [164, 285] width 293 height 126
click at [0, 0] on button "THERESESGATE 32/34 B ANS" at bounding box center [0, 0] width 0 height 0
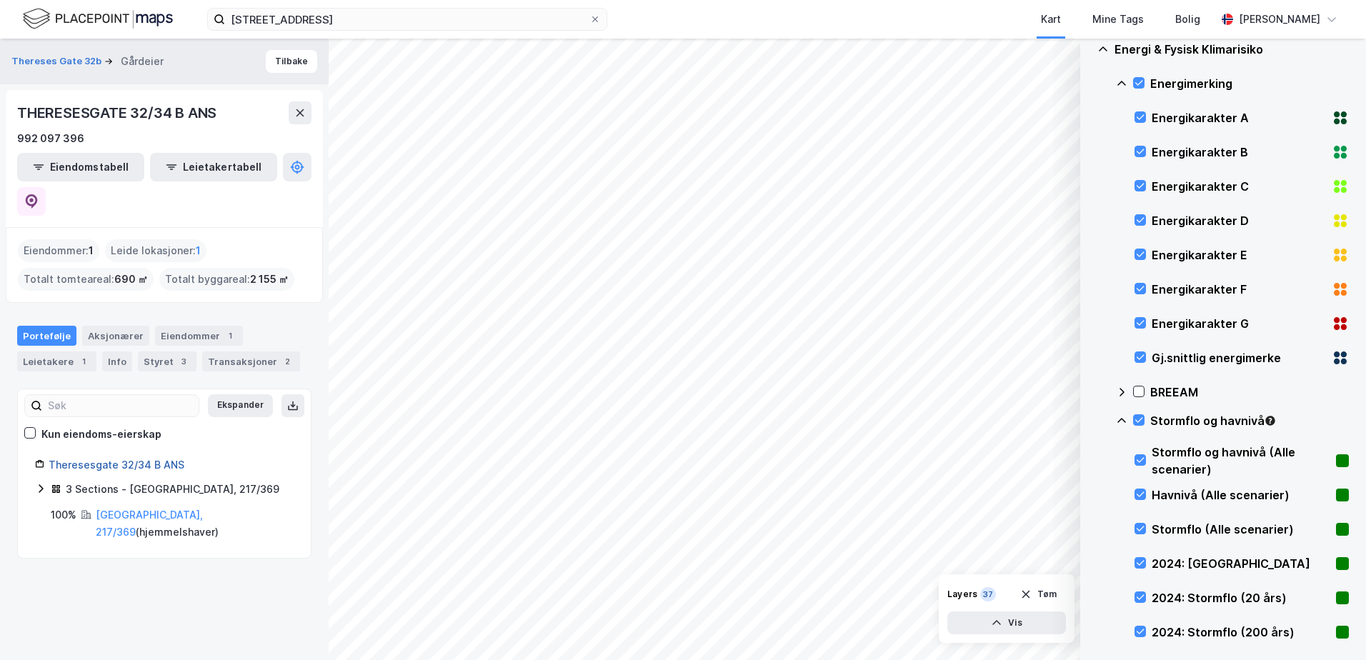
click at [164, 459] on link "Theresesgate 32/34 B ANS" at bounding box center [117, 465] width 136 height 12
click at [44, 483] on icon at bounding box center [40, 488] width 11 height 11
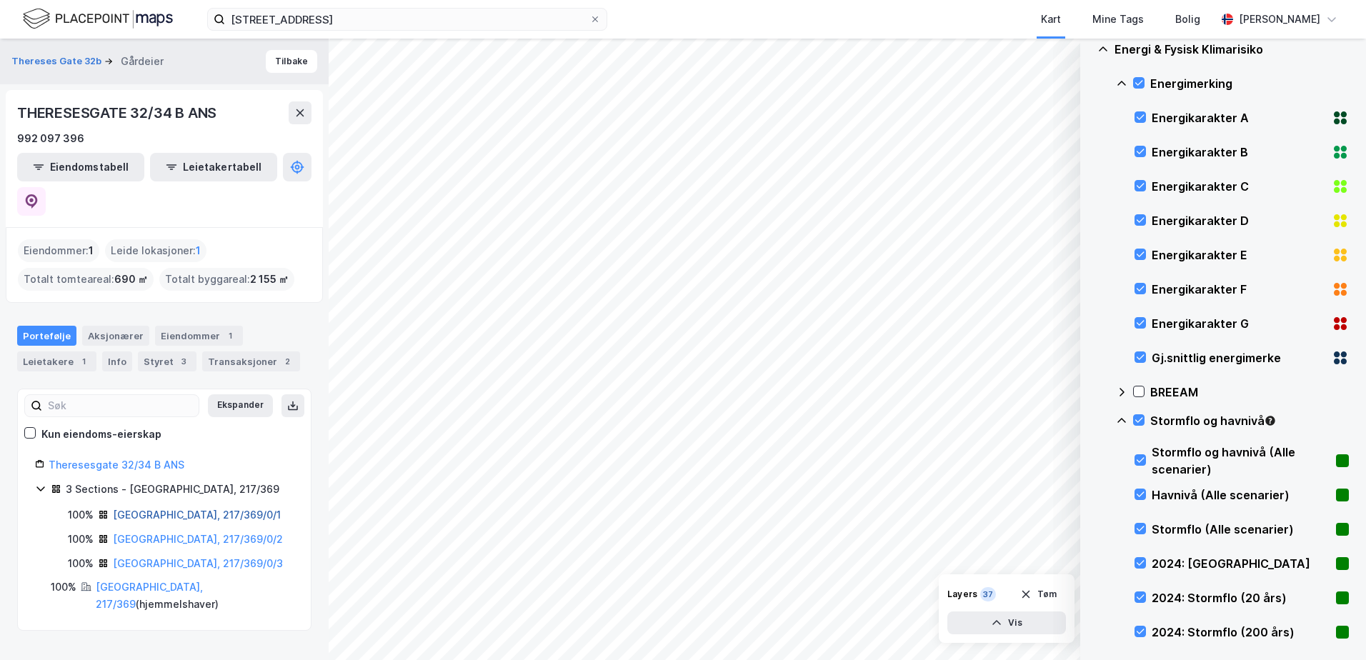
click at [169, 509] on link "[GEOGRAPHIC_DATA], 217/369/0/1" at bounding box center [197, 515] width 168 height 12
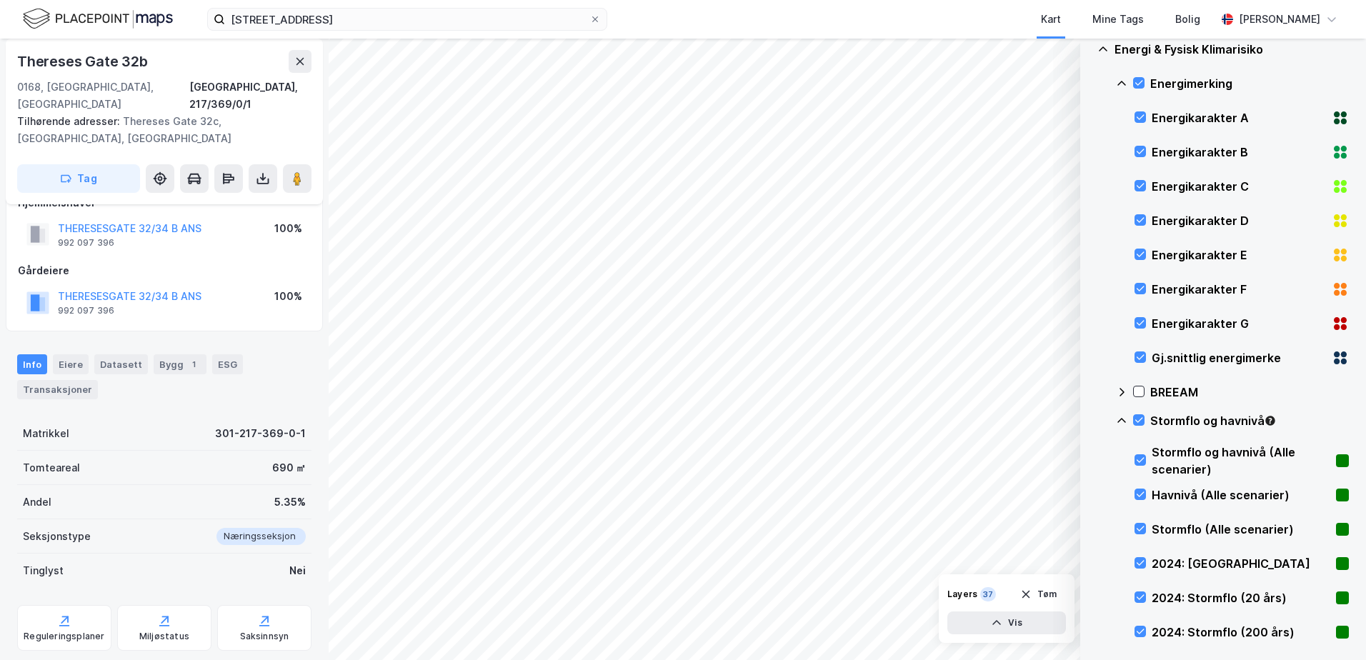
scroll to position [164, 0]
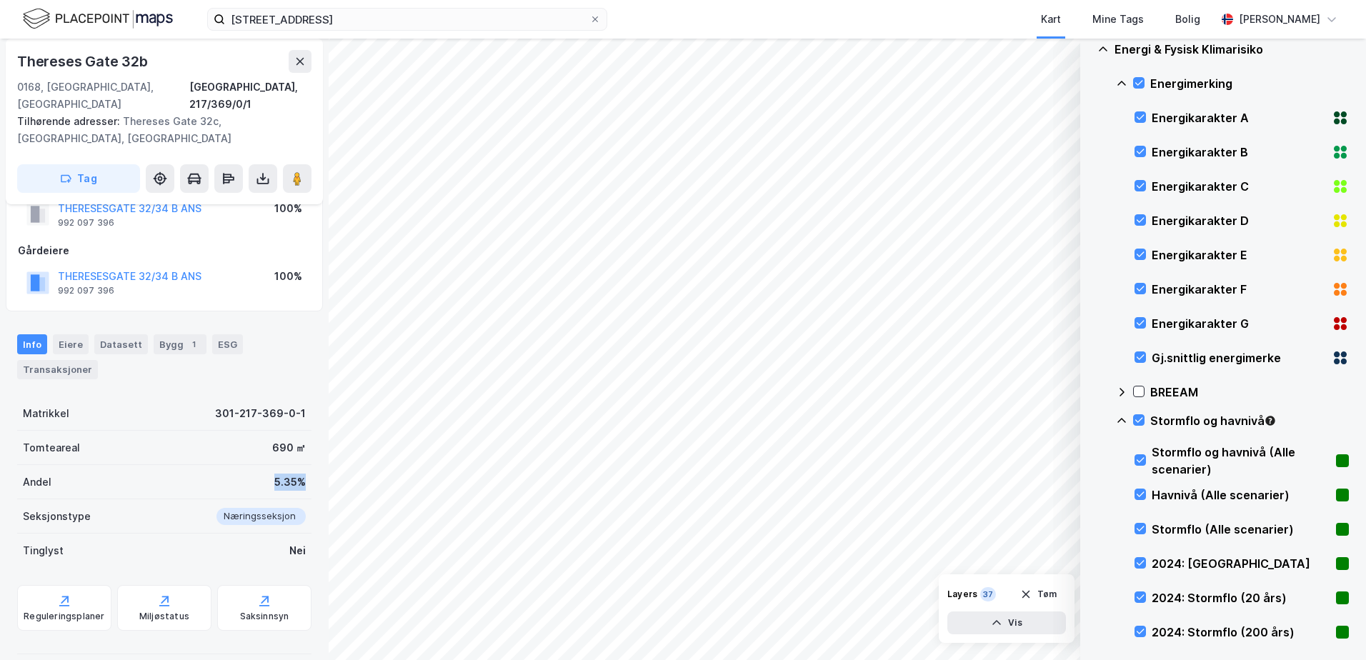
drag, startPoint x: 262, startPoint y: 459, endPoint x: 297, endPoint y: 464, distance: 35.4
click at [297, 465] on div "Andel 5.35%" at bounding box center [164, 482] width 294 height 34
drag, startPoint x: 297, startPoint y: 464, endPoint x: 272, endPoint y: 468, distance: 25.3
click at [274, 474] on div "5.35%" at bounding box center [289, 482] width 31 height 17
